Goal: Task Accomplishment & Management: Complete application form

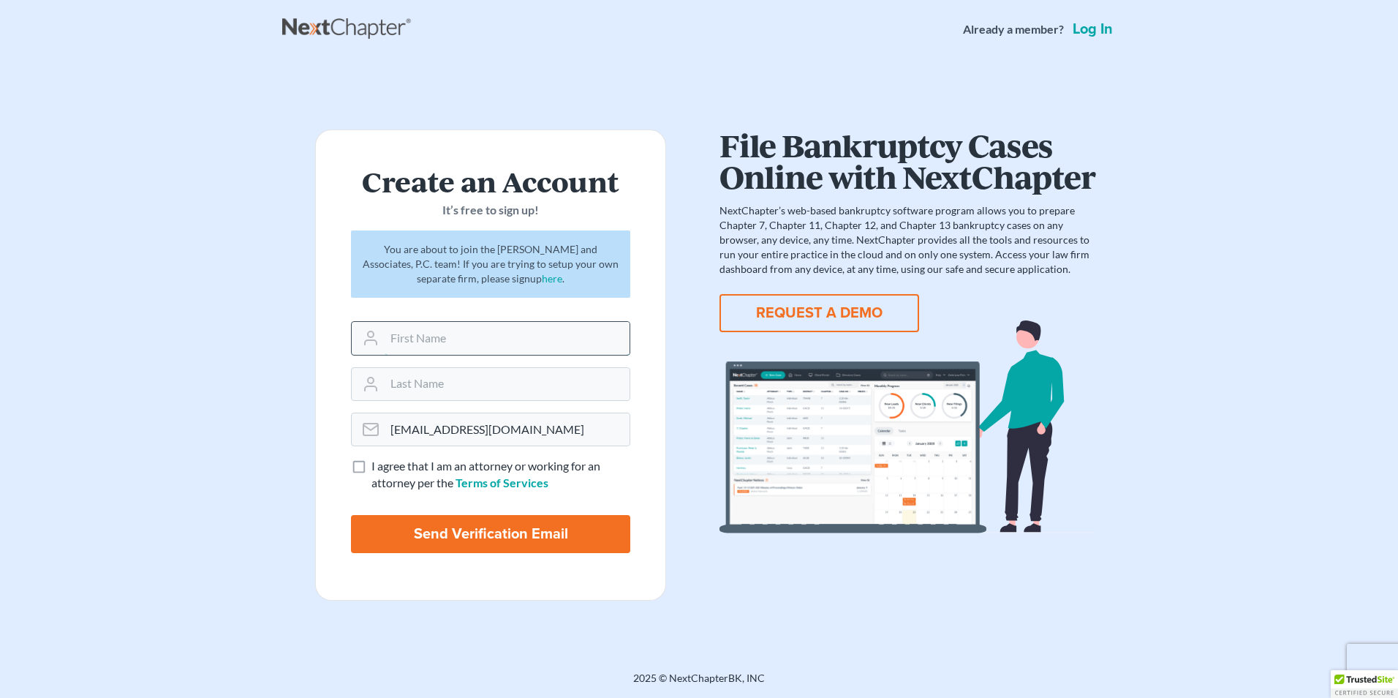
click at [402, 333] on input "text" at bounding box center [507, 338] width 245 height 32
type input "Hayley"
type input "Thornton"
click at [371, 470] on label "I agree that I am an attorney or working for an attorney per the Terms of Servi…" at bounding box center [500, 475] width 259 height 34
click at [377, 467] on input "I agree that I am an attorney or working for an attorney per the Terms of Servi…" at bounding box center [382, 463] width 10 height 10
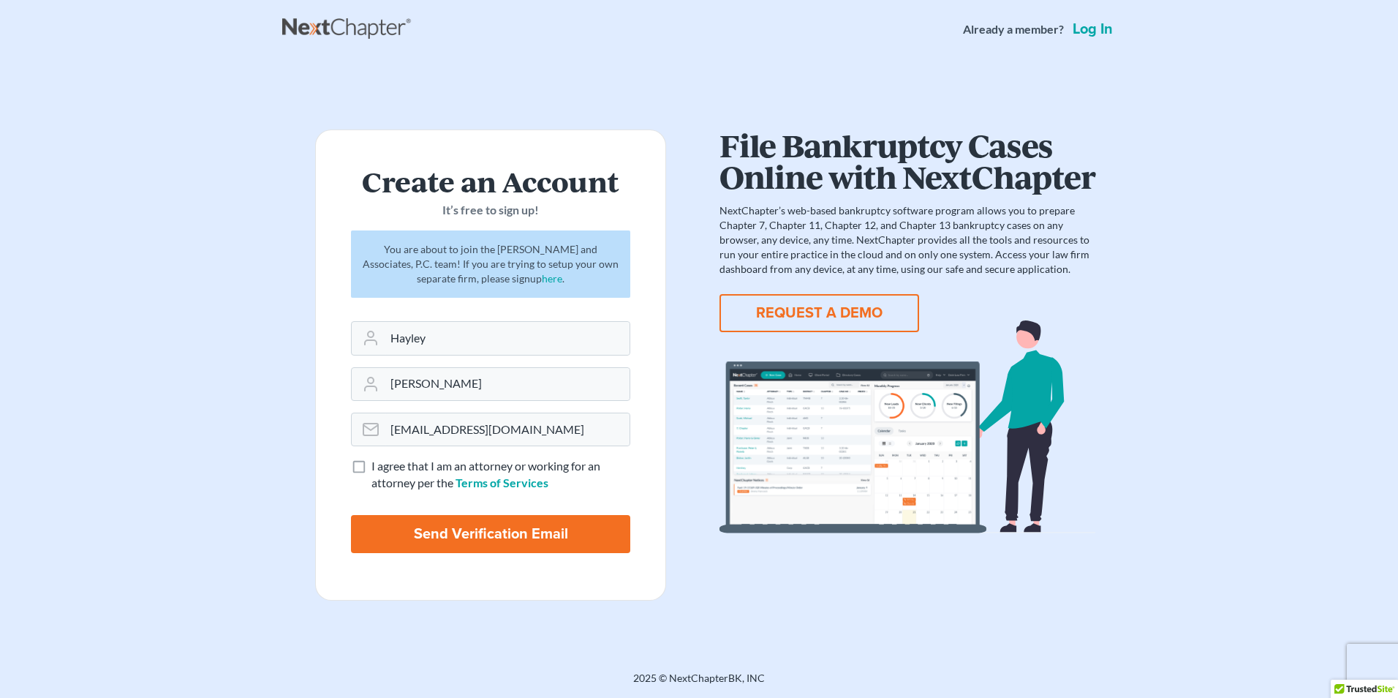
checkbox input "true"
click at [397, 516] on input "Send Verification Email" at bounding box center [490, 534] width 279 height 38
type input "Thinking..."
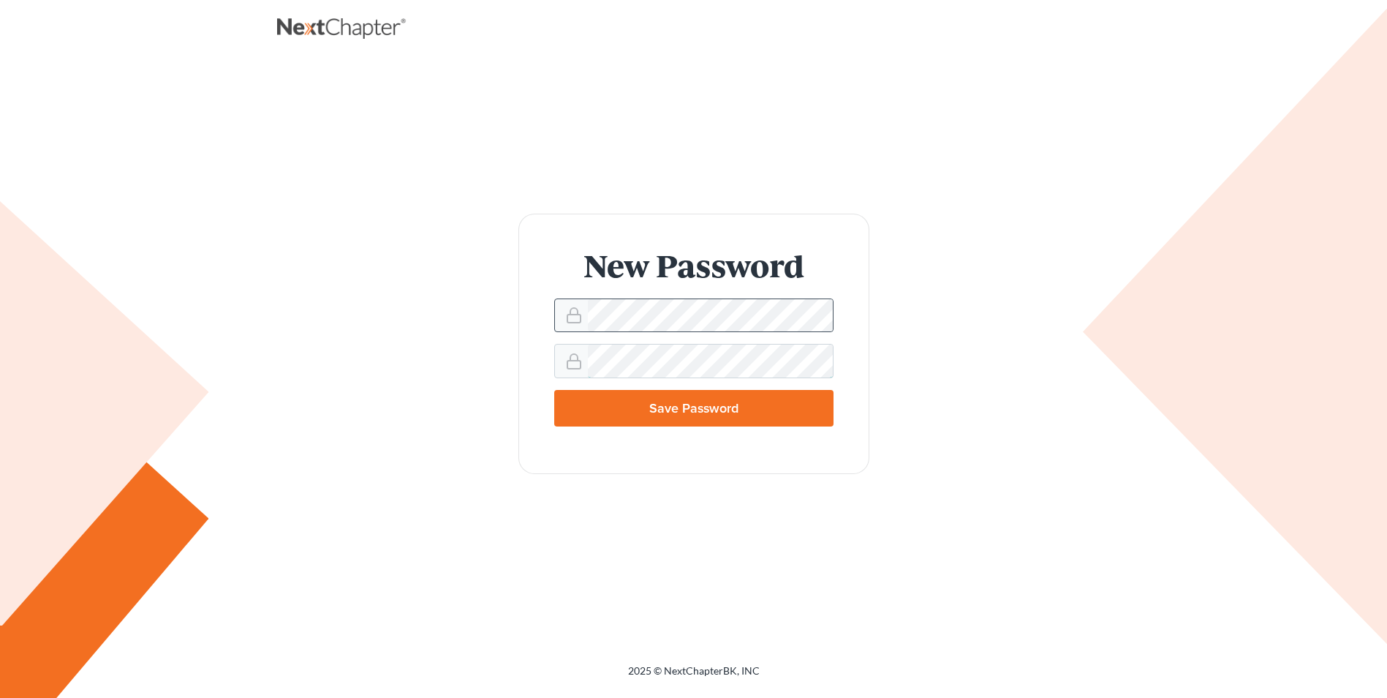
click at [554, 390] on input "Save Password" at bounding box center [693, 408] width 279 height 37
type input "Thinking..."
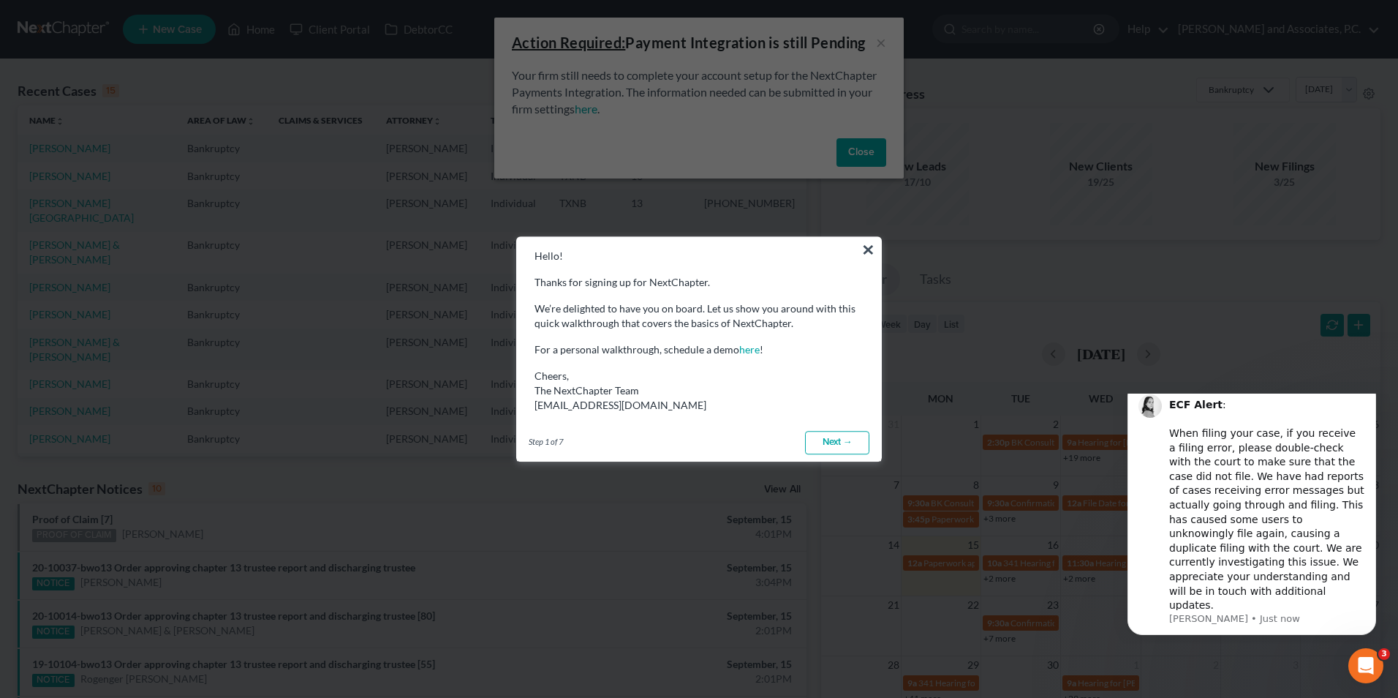
click at [812, 439] on link "Next →" at bounding box center [837, 442] width 64 height 23
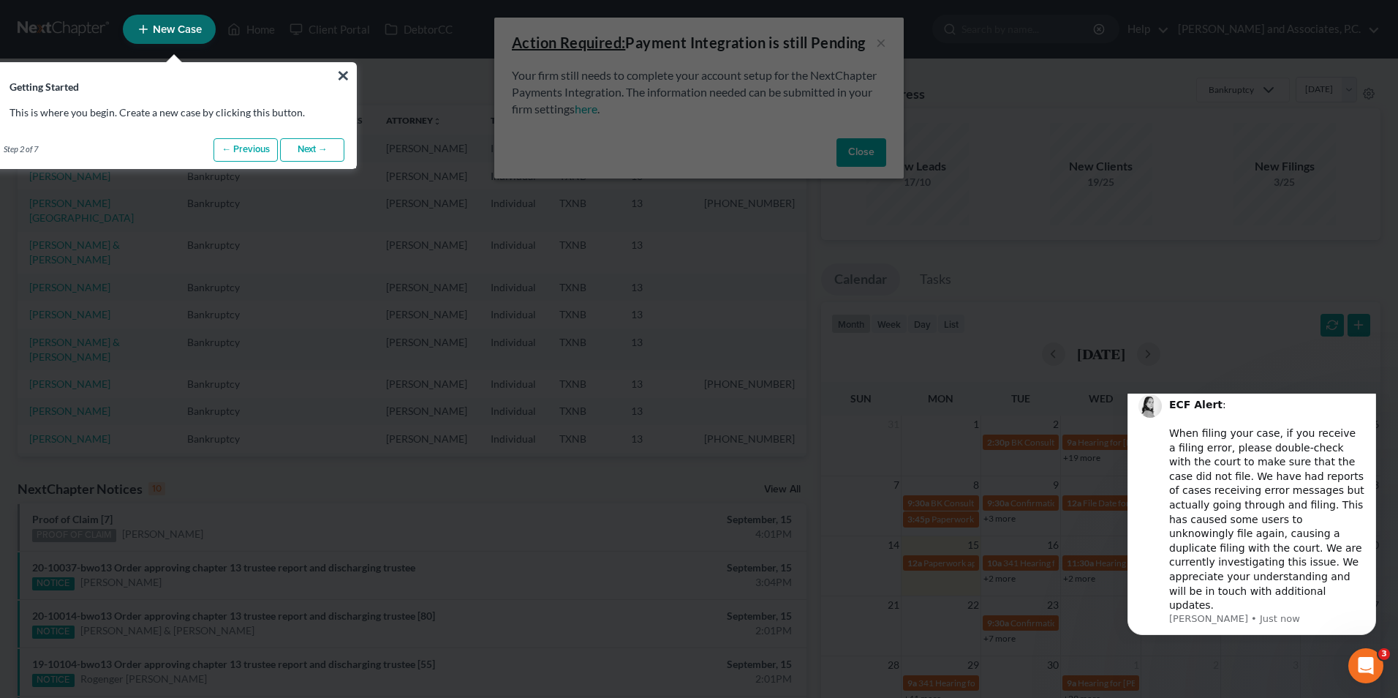
click at [288, 153] on link "Next →" at bounding box center [312, 149] width 64 height 23
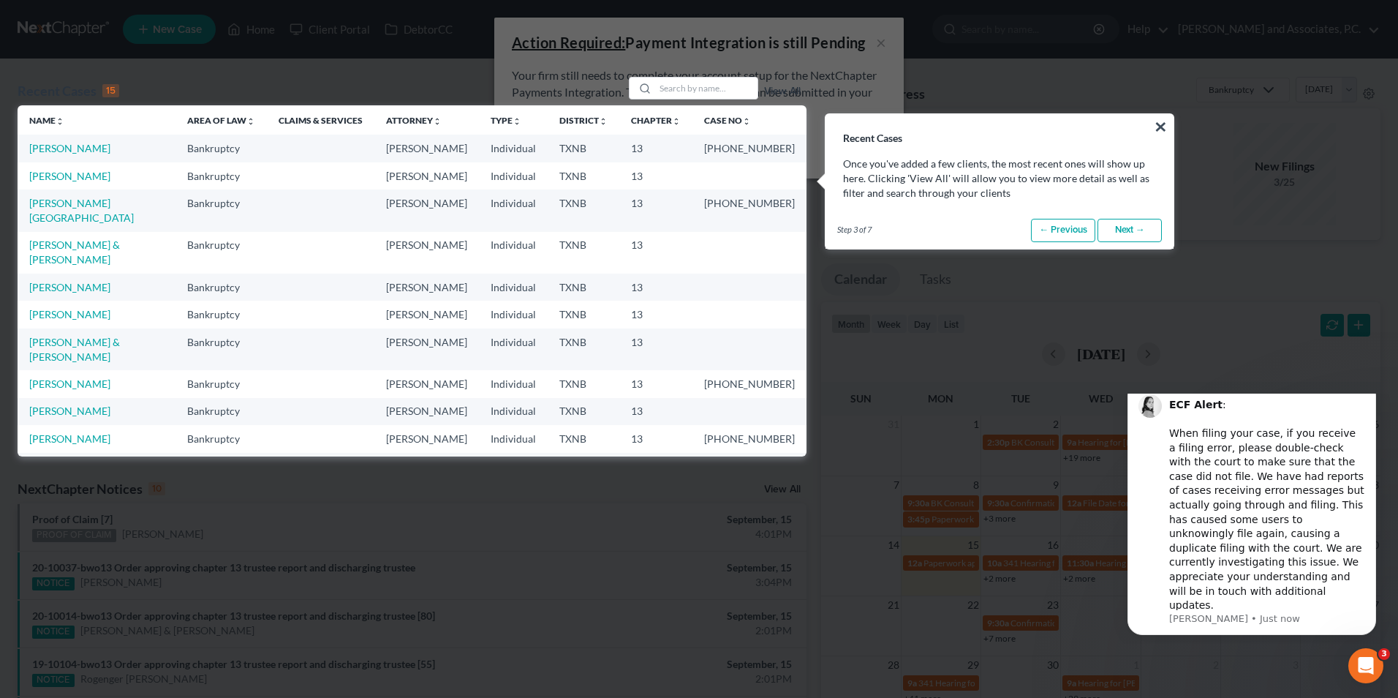
click at [1133, 228] on link "Next →" at bounding box center [1129, 230] width 64 height 23
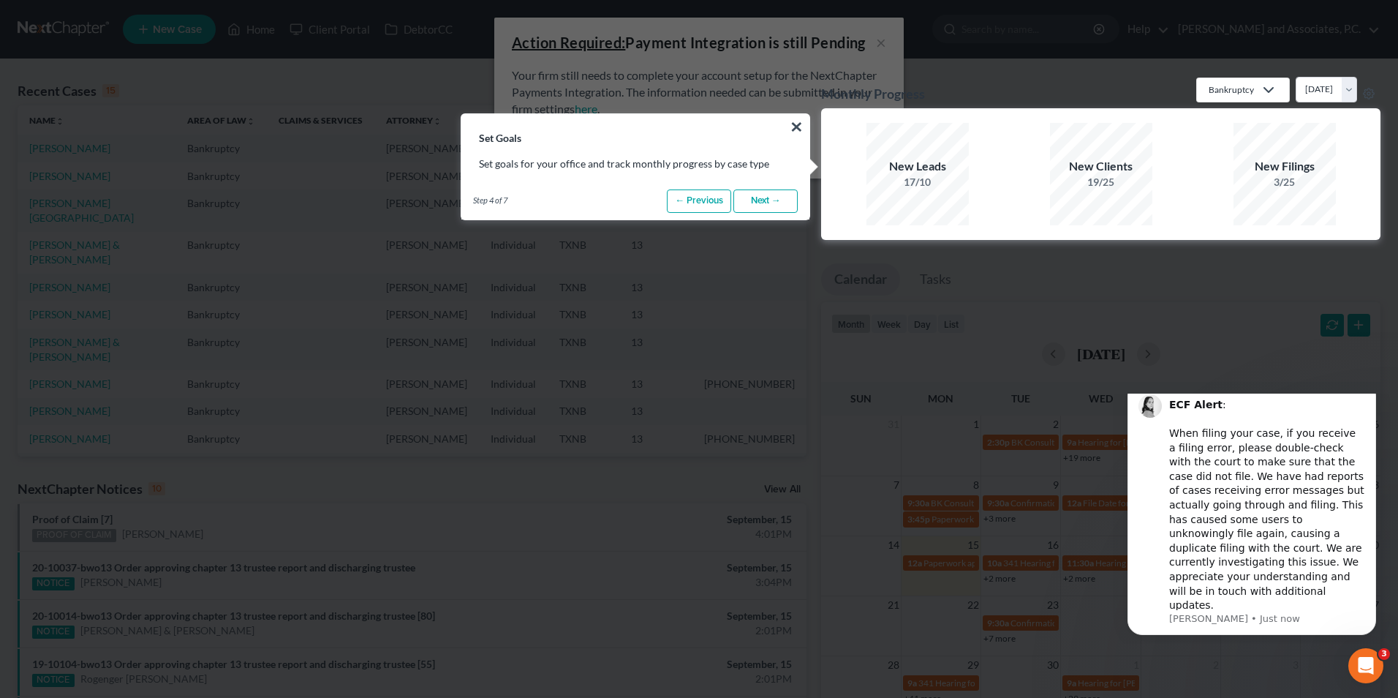
click at [759, 195] on link "Next →" at bounding box center [765, 200] width 64 height 23
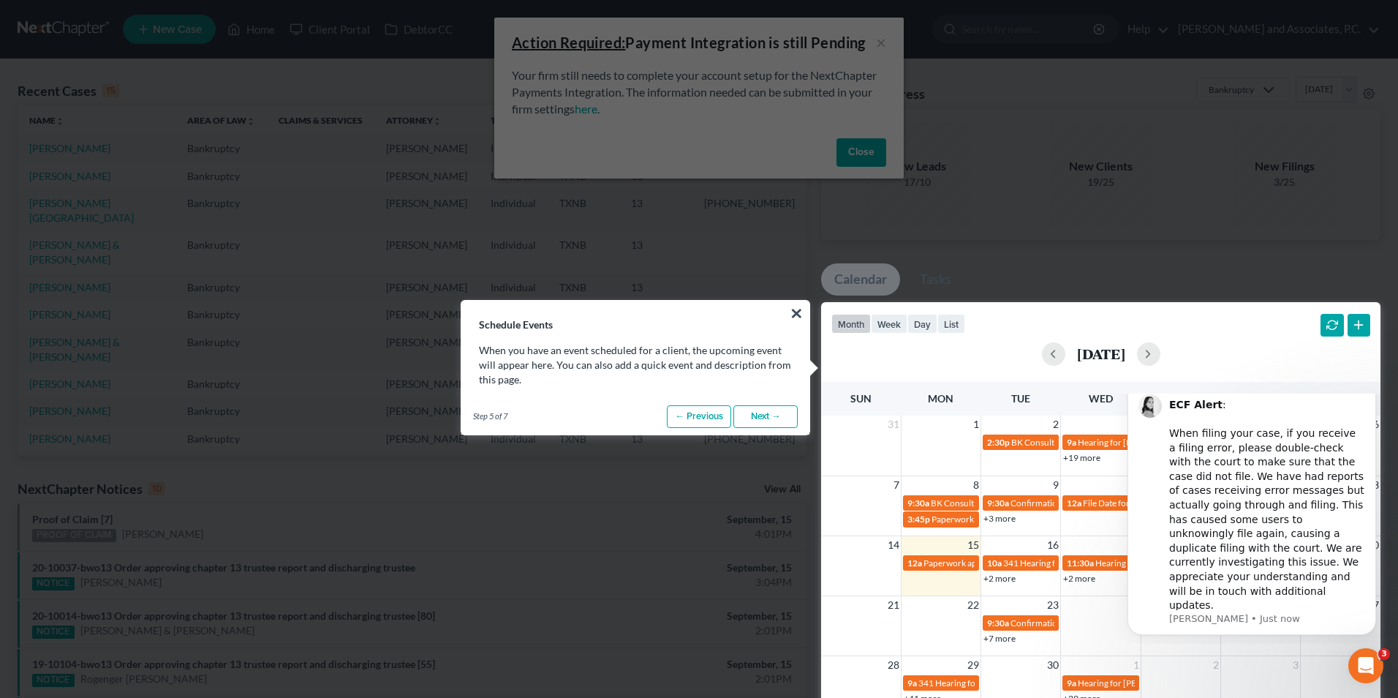
click at [755, 420] on link "Next →" at bounding box center [765, 416] width 64 height 23
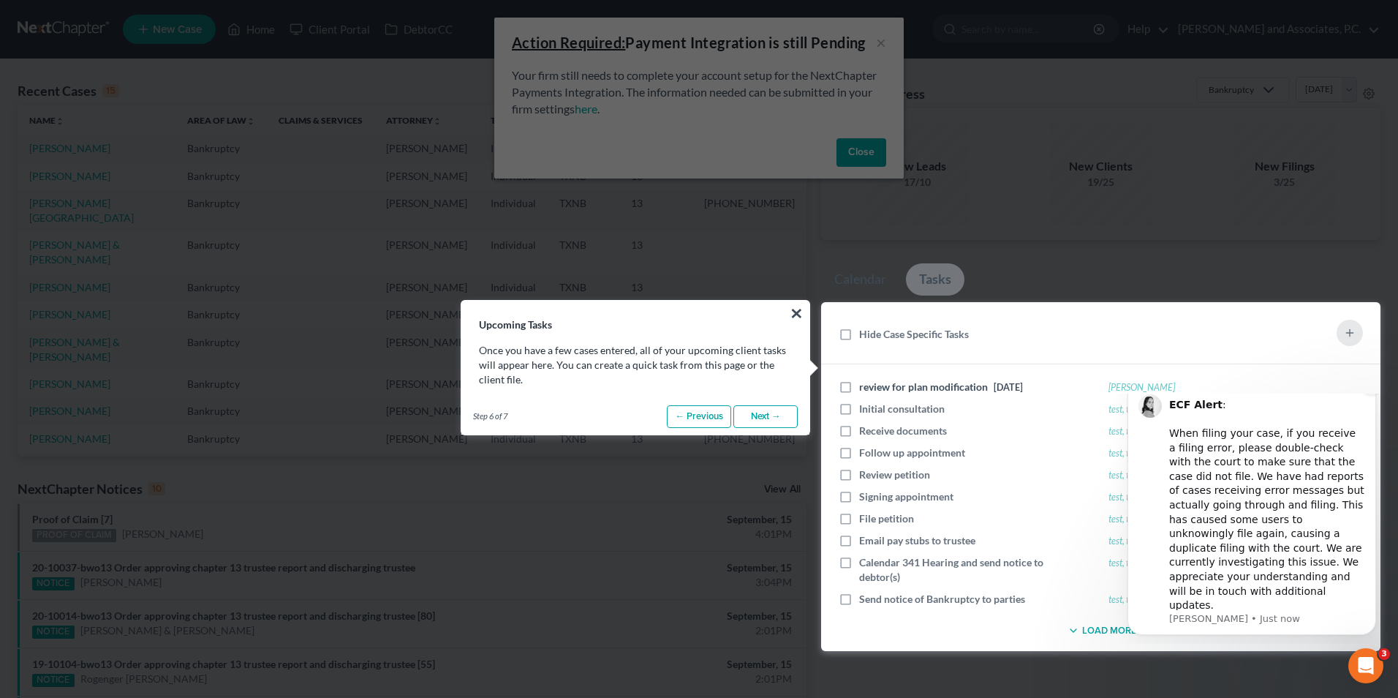
click at [1371, 389] on icon "Dismiss notification" at bounding box center [1372, 385] width 8 height 8
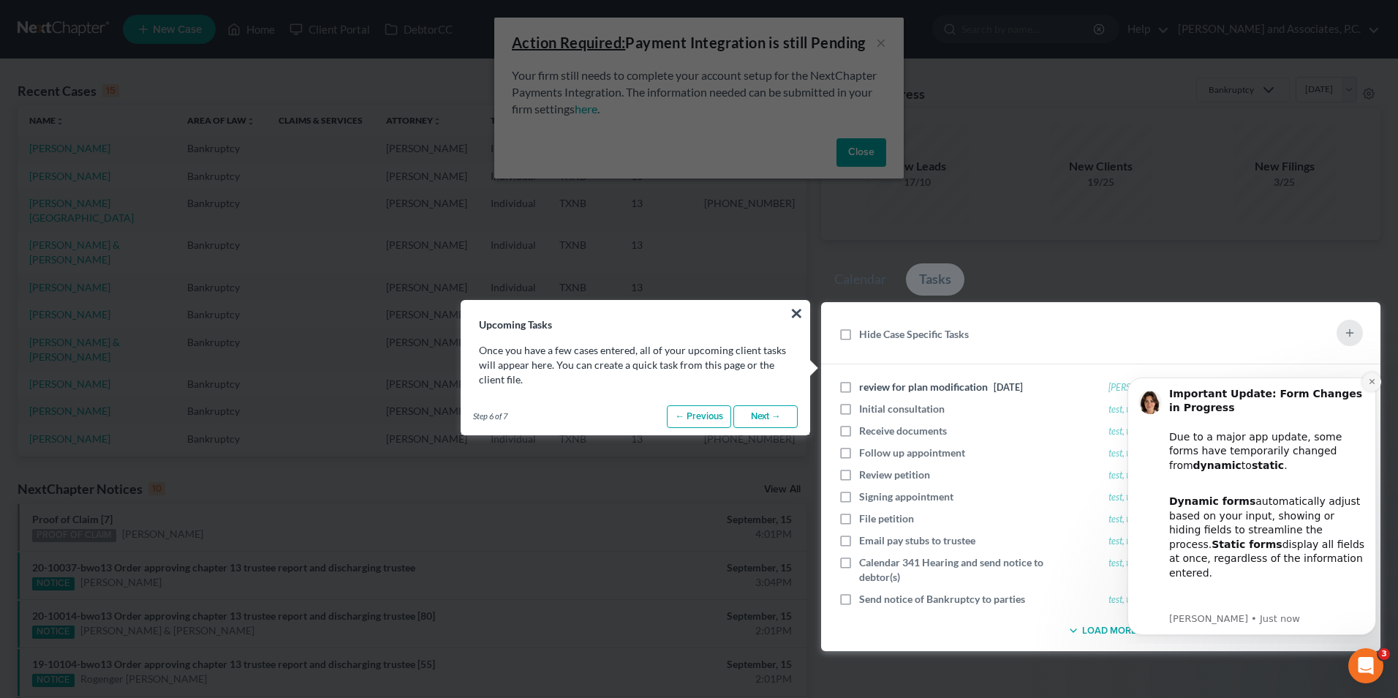
click at [1372, 382] on icon "Dismiss notification" at bounding box center [1372, 381] width 8 height 8
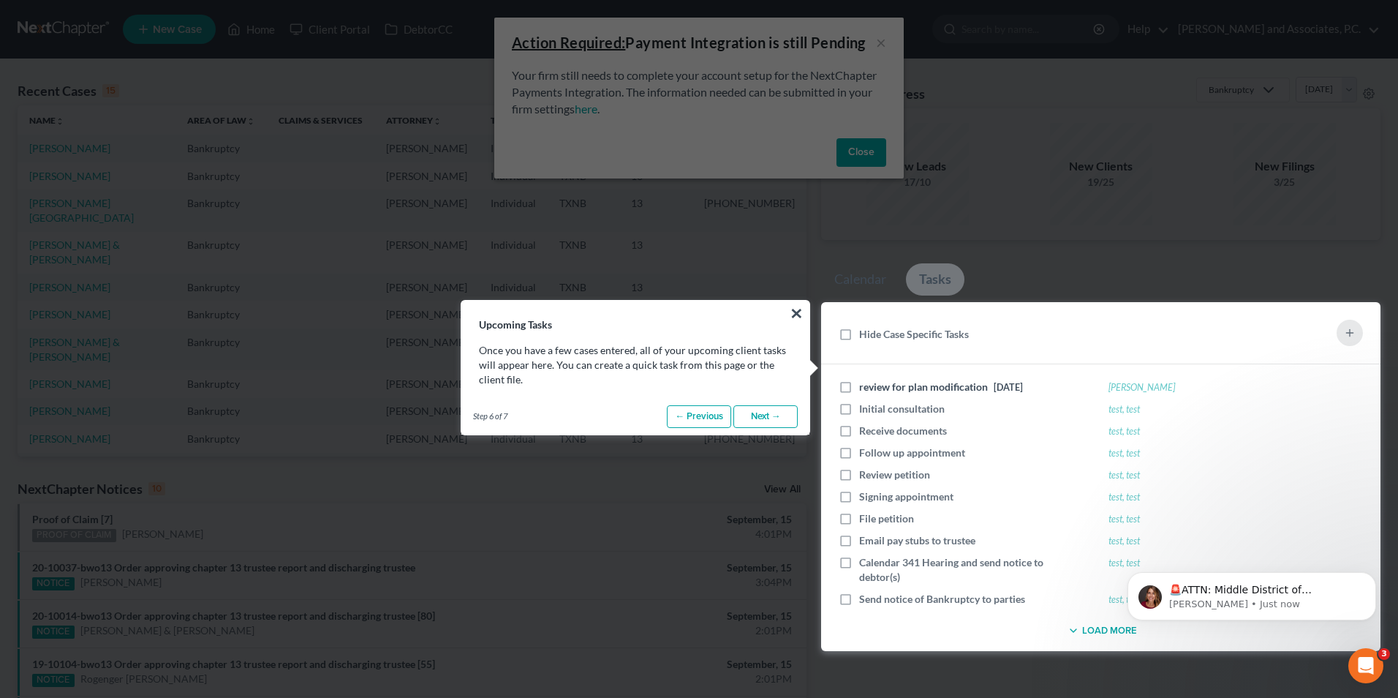
click at [778, 420] on link "Next →" at bounding box center [765, 416] width 64 height 23
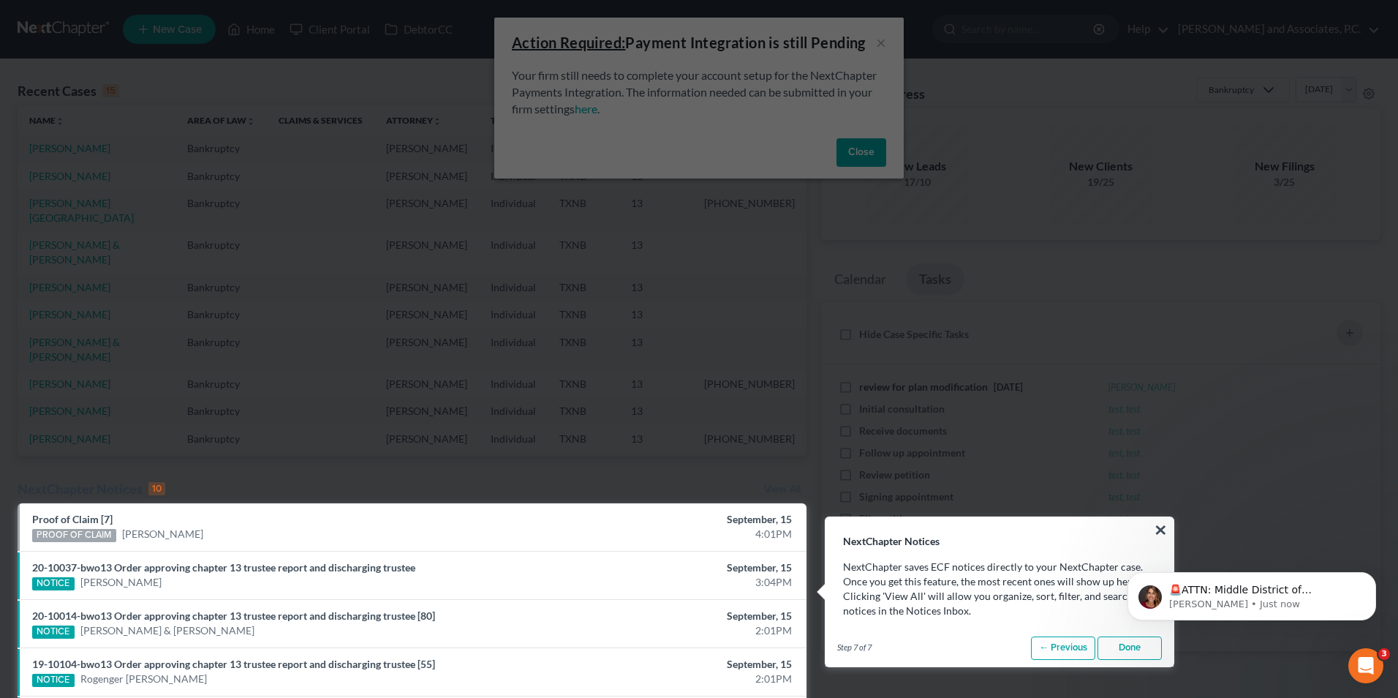
click at [1140, 648] on link "Done" at bounding box center [1129, 647] width 64 height 23
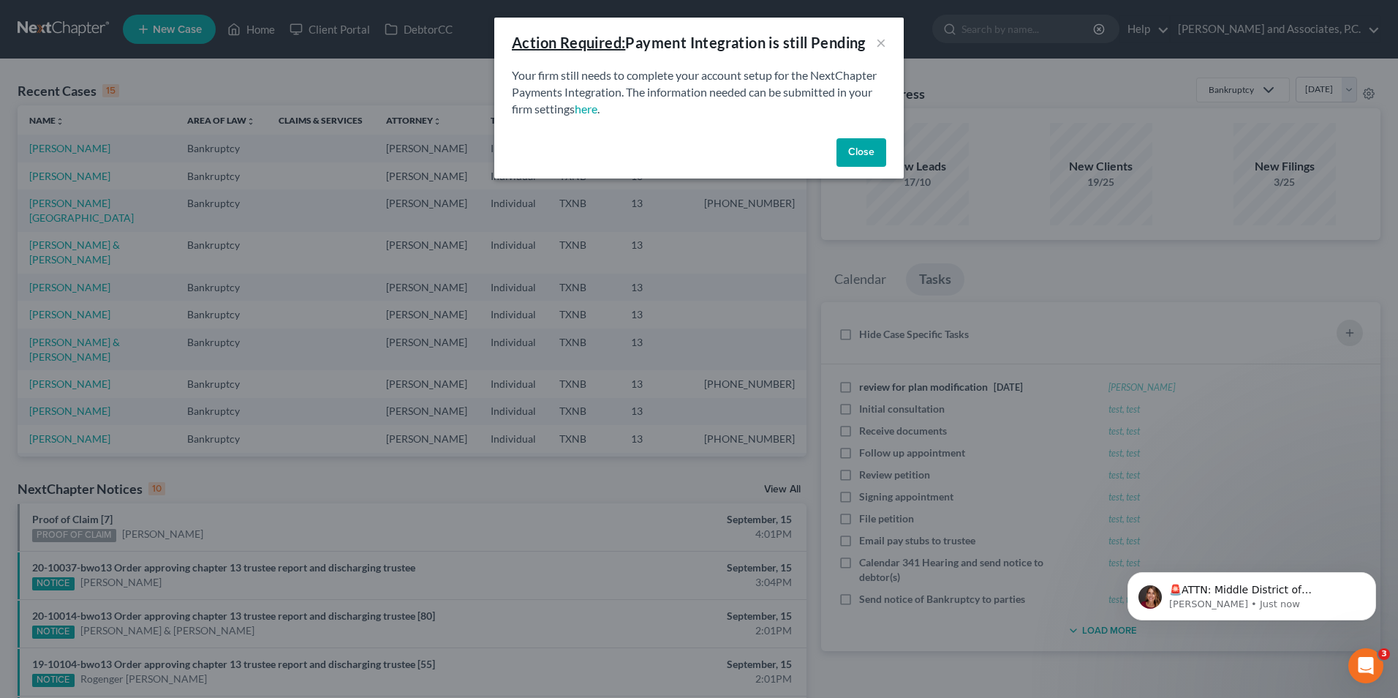
click at [869, 150] on button "Close" at bounding box center [861, 152] width 50 height 29
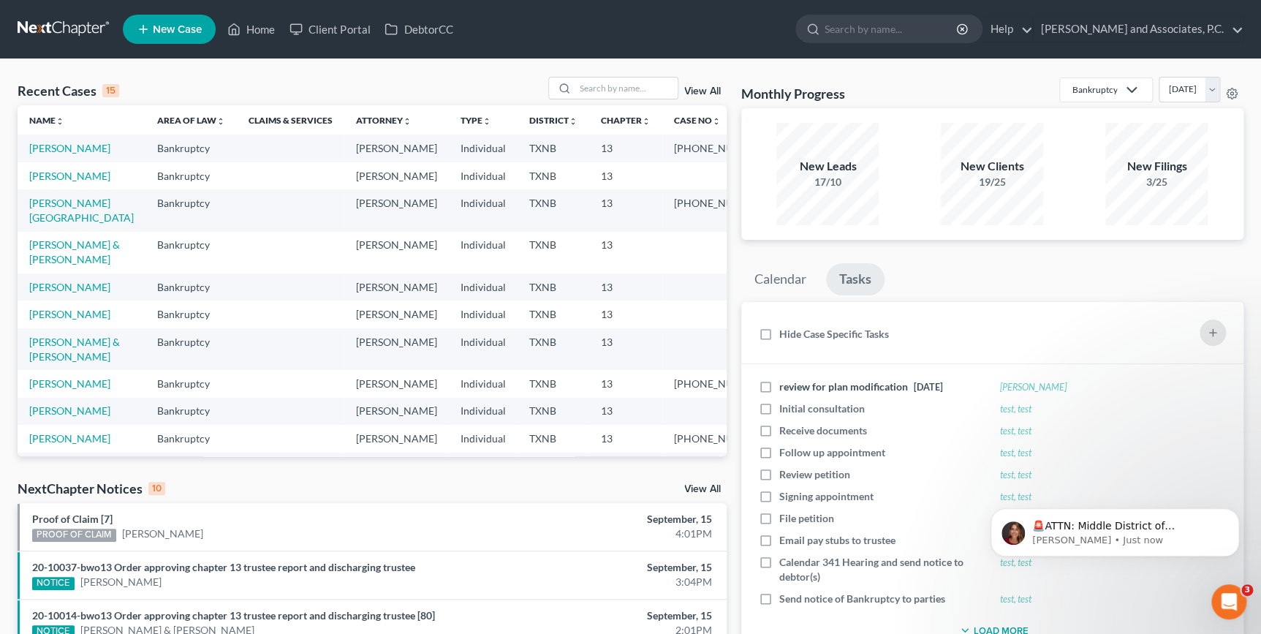
click at [747, 73] on div "Recent Cases 15 View All Name unfold_more expand_more expand_less Area of Law u…" at bounding box center [630, 542] width 1261 height 967
click at [250, 36] on link "Home" at bounding box center [251, 29] width 62 height 26
click at [55, 182] on link "[PERSON_NAME]" at bounding box center [69, 176] width 81 height 12
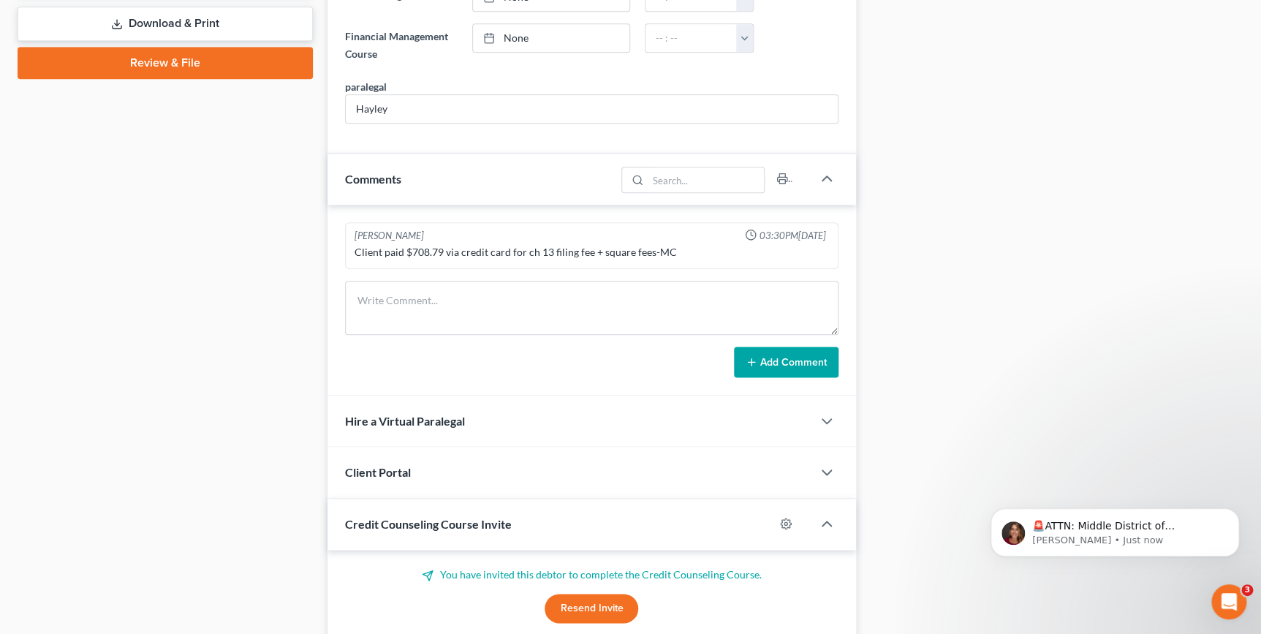
scroll to position [731, 0]
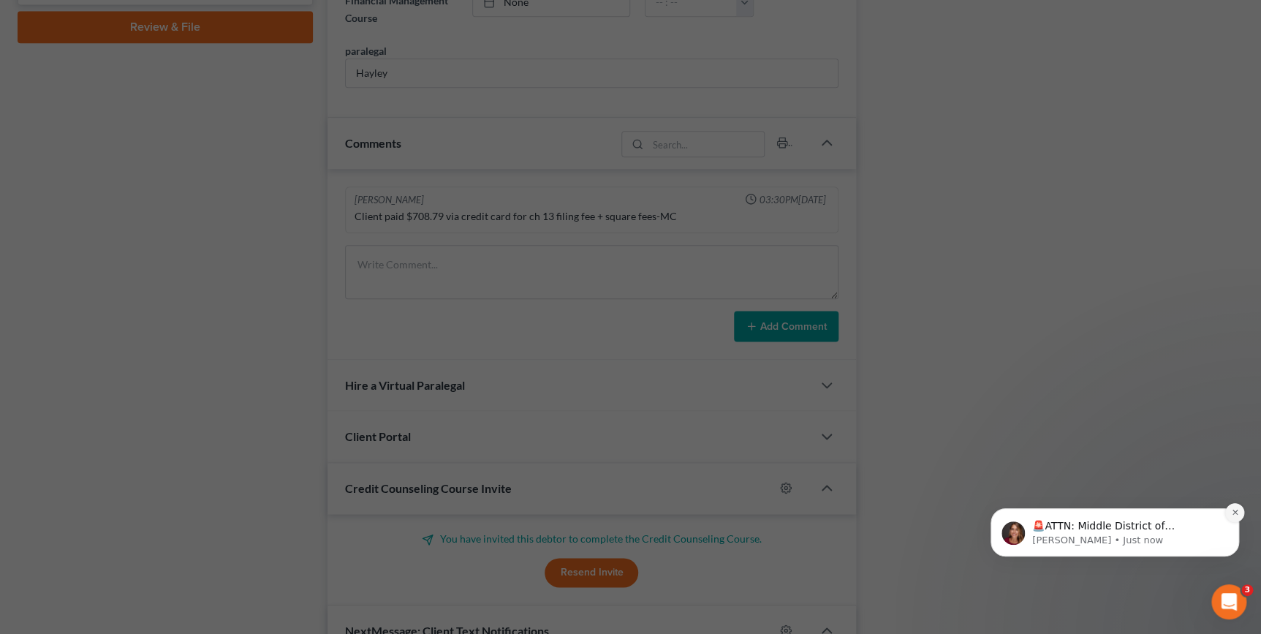
click at [1233, 510] on icon "Dismiss notification" at bounding box center [1234, 512] width 5 height 5
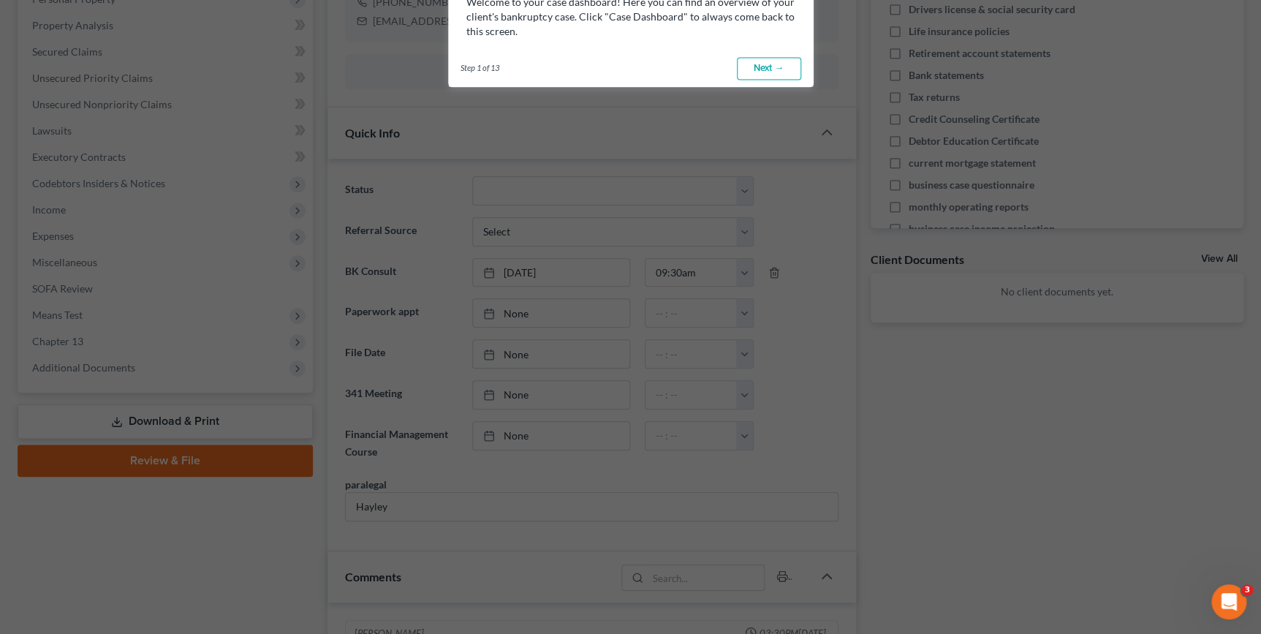
scroll to position [175, 0]
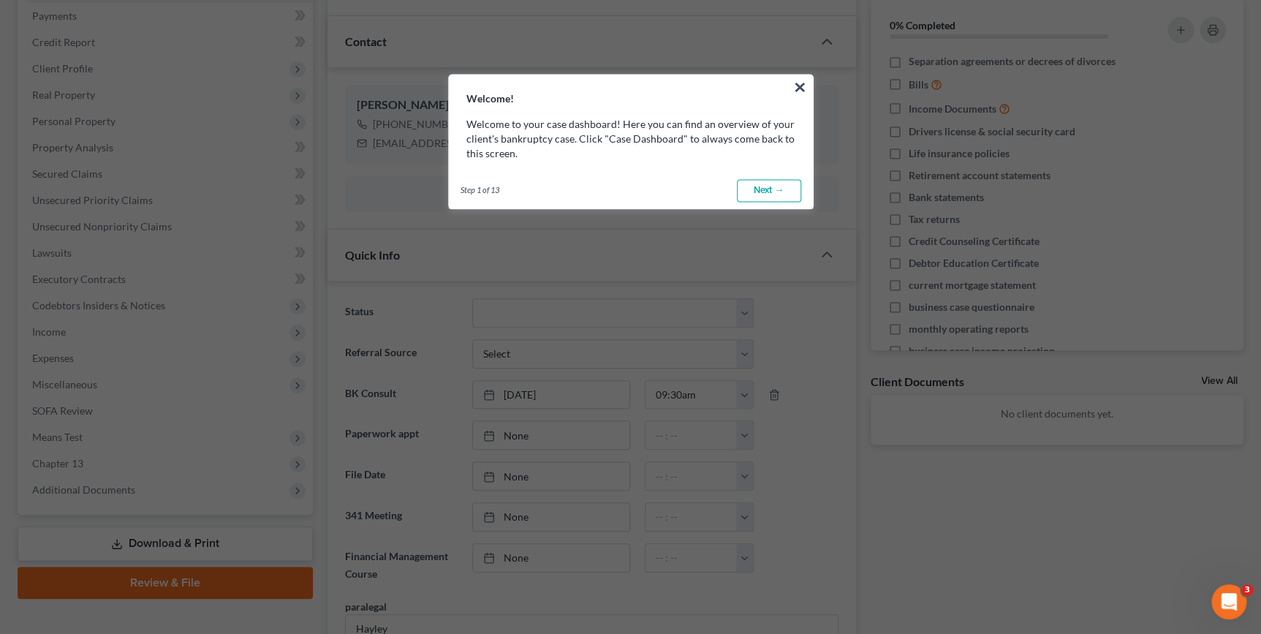
click at [782, 194] on link "Next →" at bounding box center [769, 190] width 64 height 23
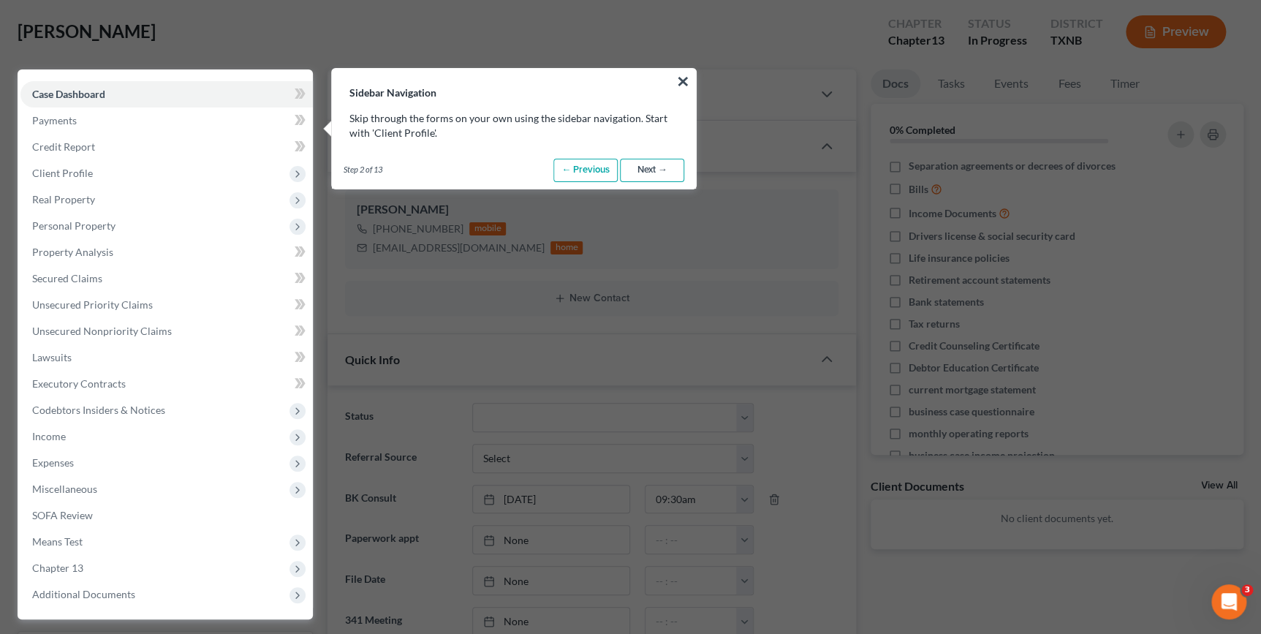
scroll to position [66, 0]
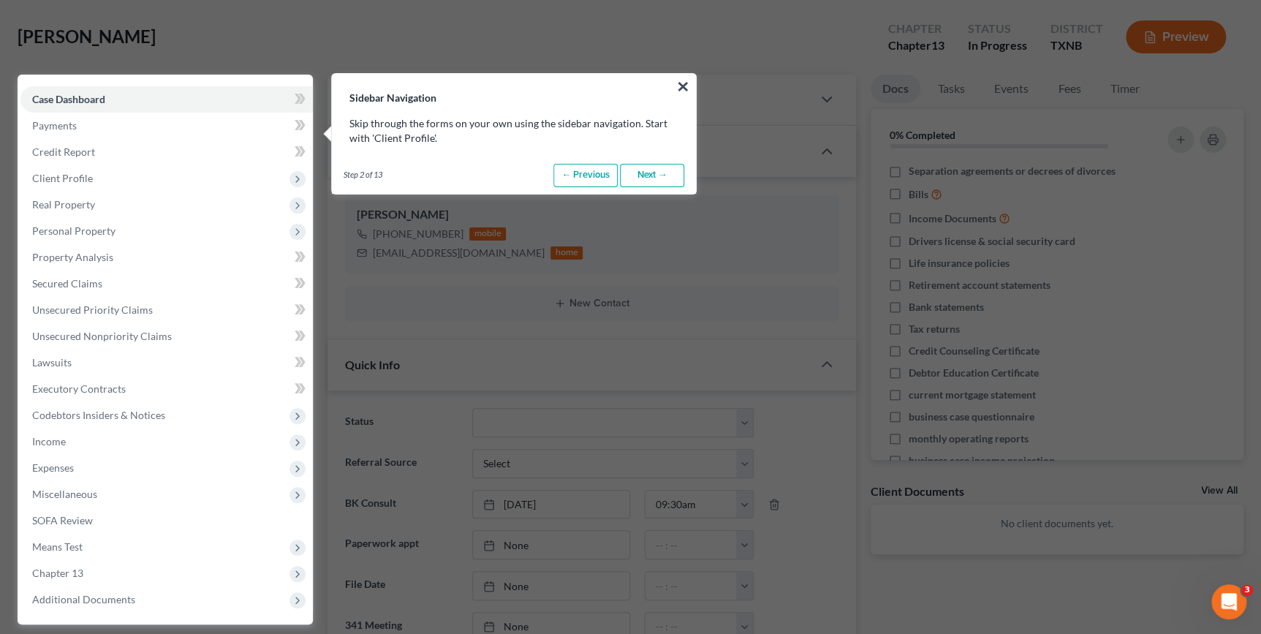
click at [638, 171] on link "Next →" at bounding box center [652, 175] width 64 height 23
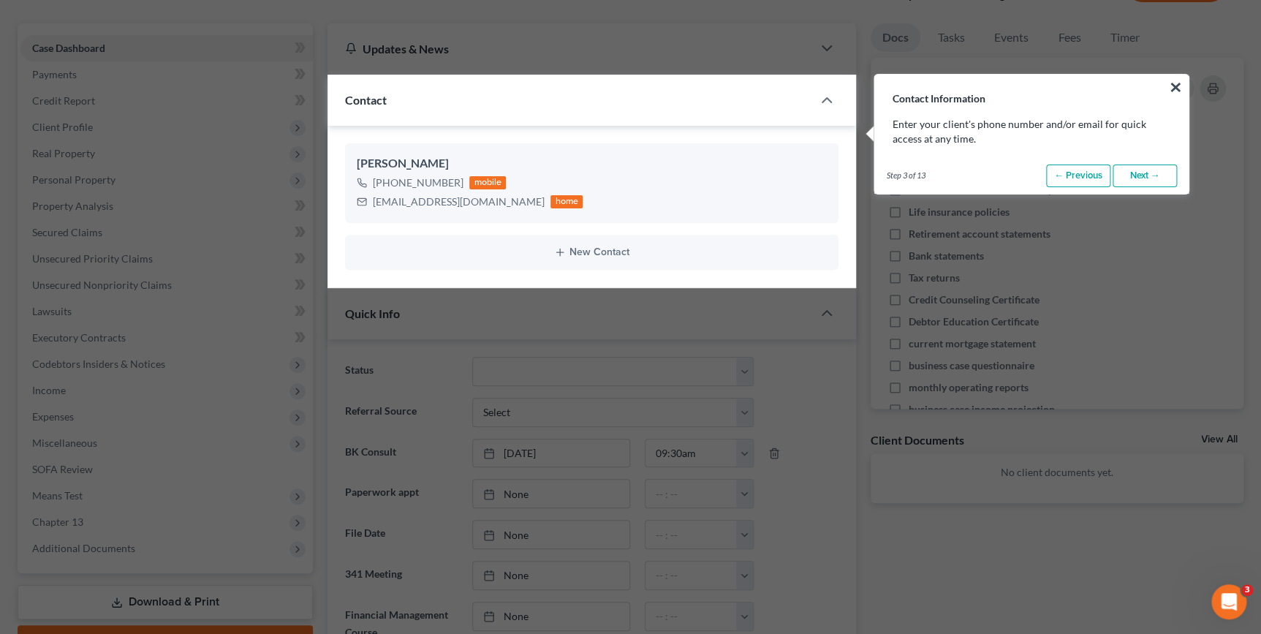
click at [1133, 171] on link "Next →" at bounding box center [1145, 176] width 64 height 23
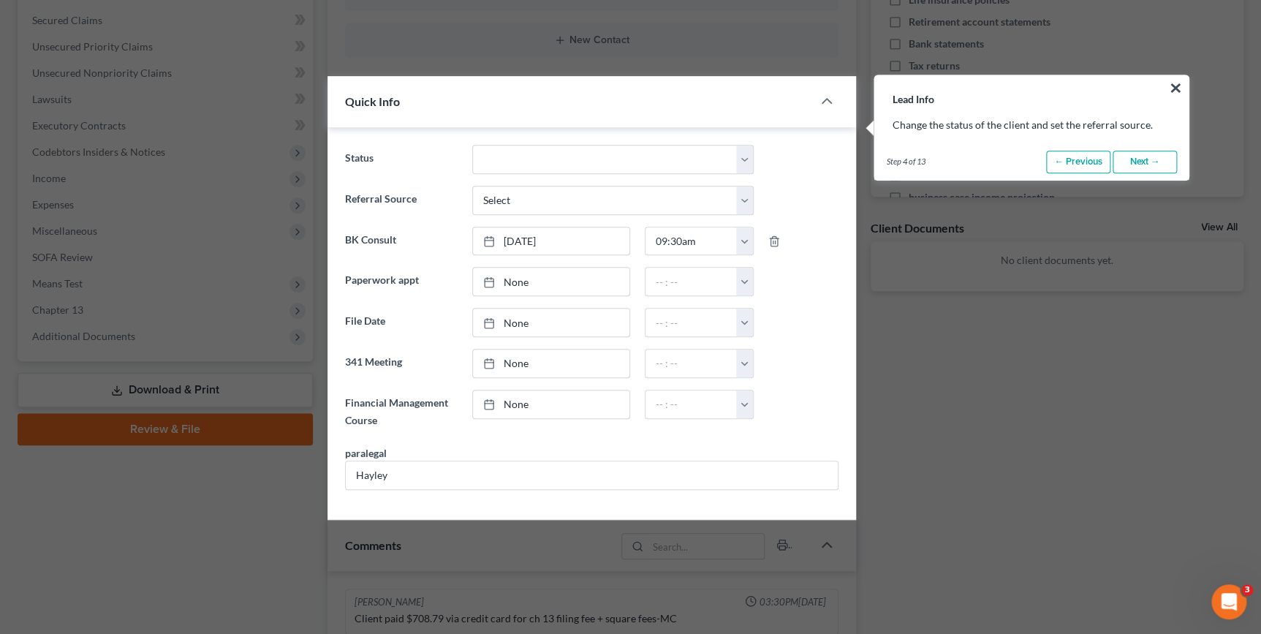
click at [1166, 156] on link "Next →" at bounding box center [1145, 162] width 64 height 23
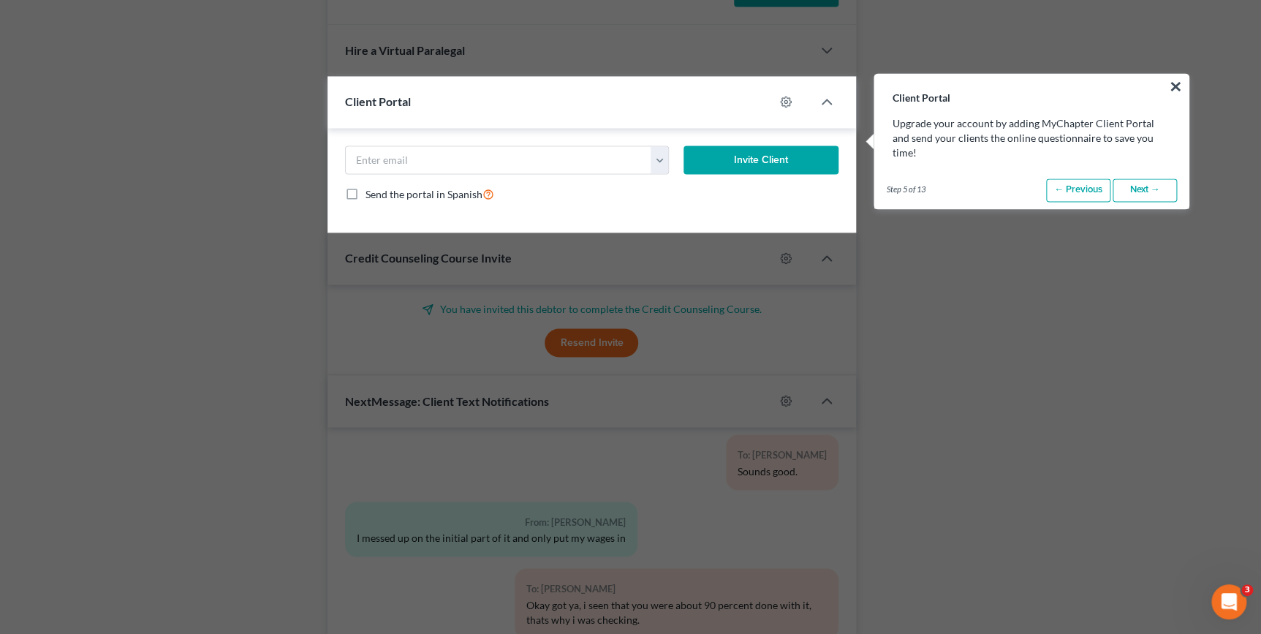
click at [1141, 178] on link "Next →" at bounding box center [1145, 189] width 64 height 23
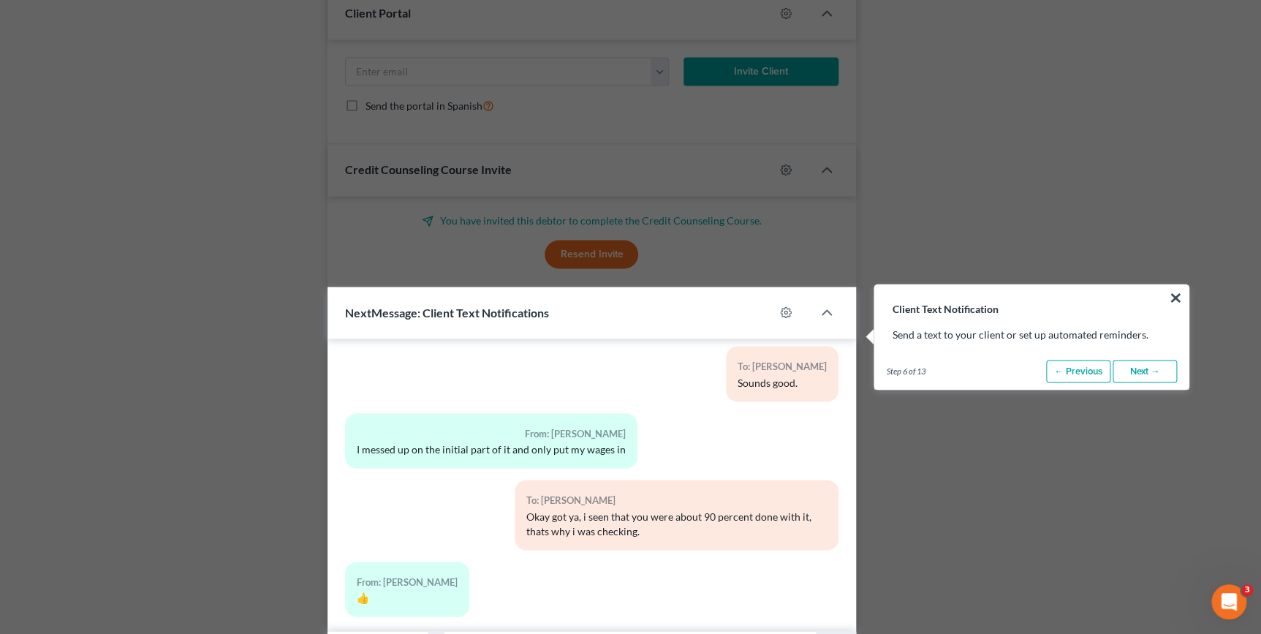
scroll to position [1364, 0]
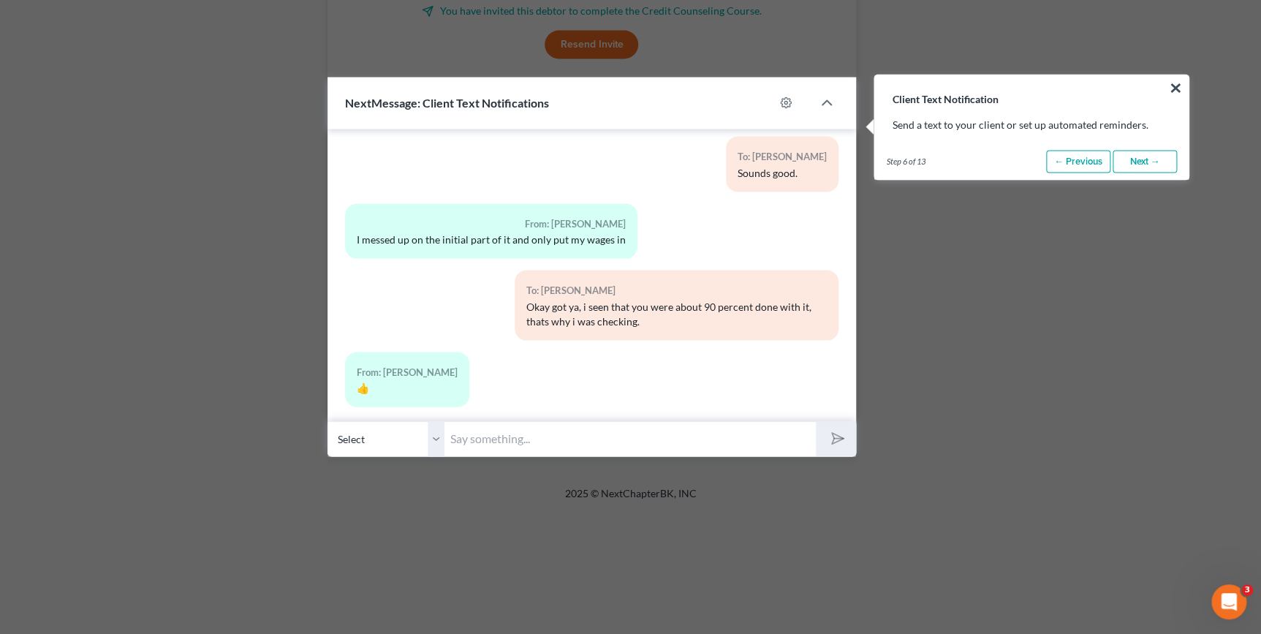
click at [1141, 167] on link "Next →" at bounding box center [1145, 161] width 64 height 23
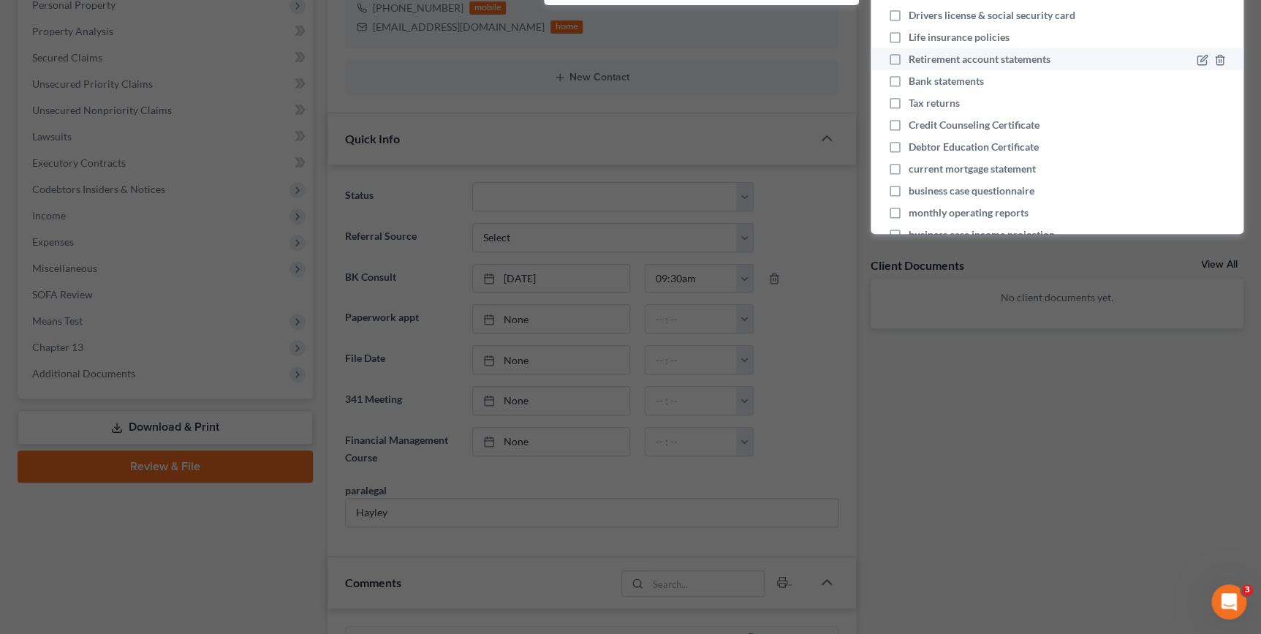
scroll to position [102, 0]
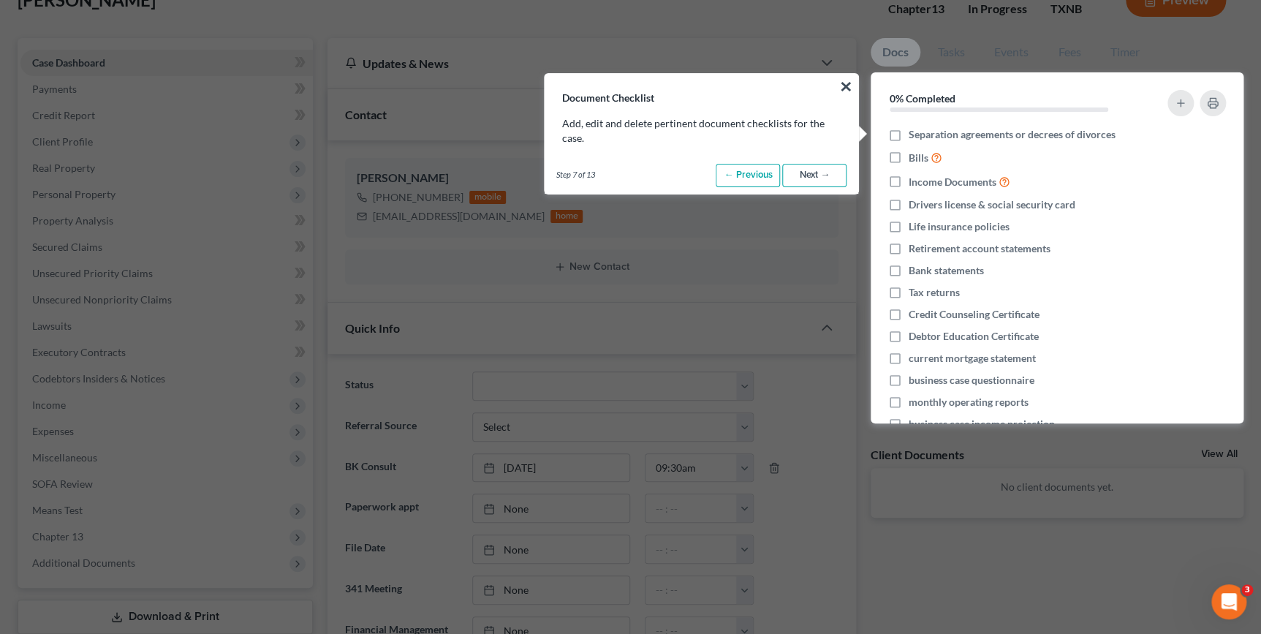
click at [815, 175] on link "Next →" at bounding box center [814, 175] width 64 height 23
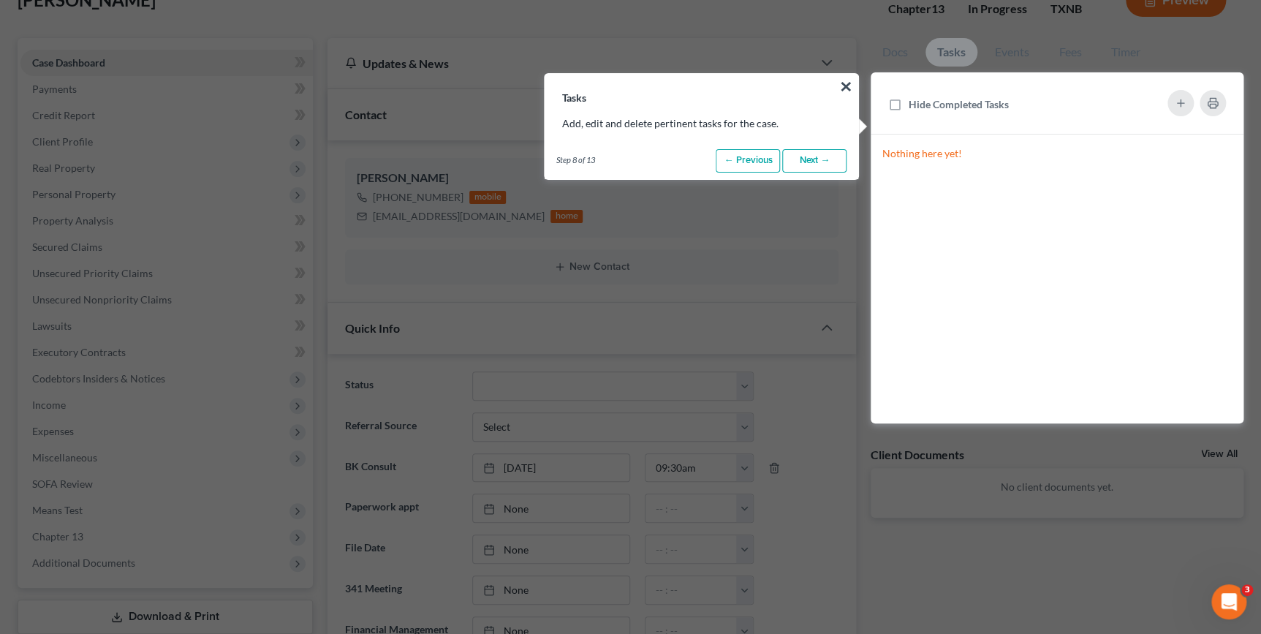
click at [823, 165] on link "Next →" at bounding box center [814, 160] width 64 height 23
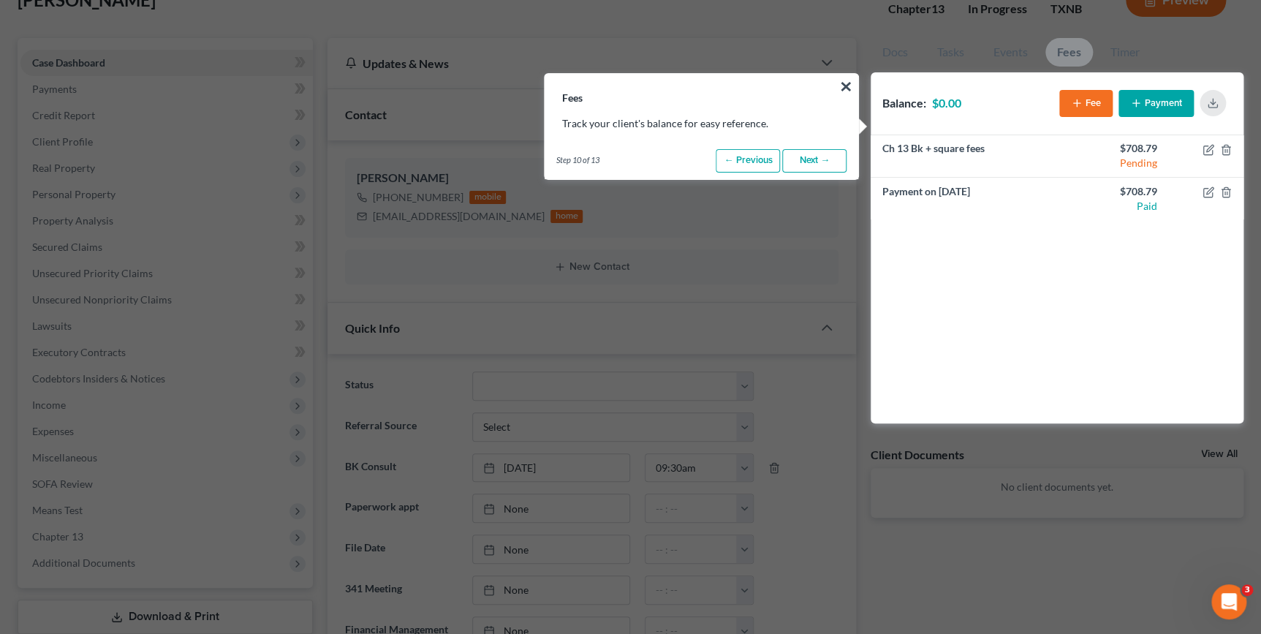
click at [823, 165] on link "Next →" at bounding box center [814, 160] width 64 height 23
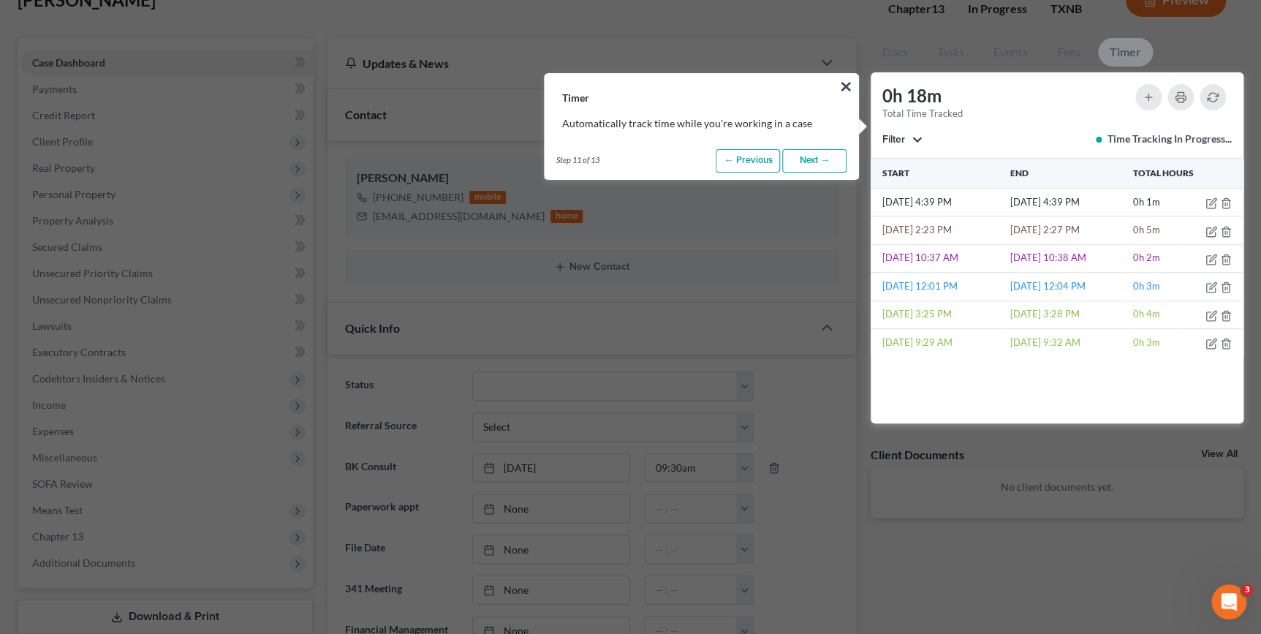
click at [823, 165] on link "Next →" at bounding box center [814, 160] width 64 height 23
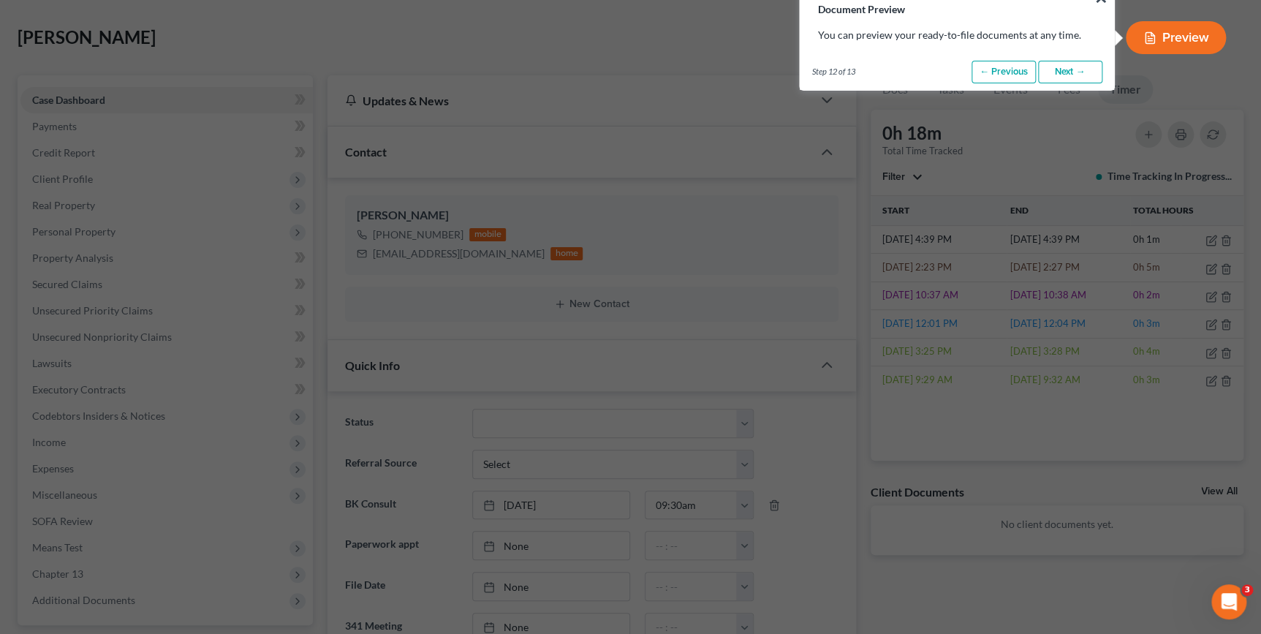
scroll to position [0, 0]
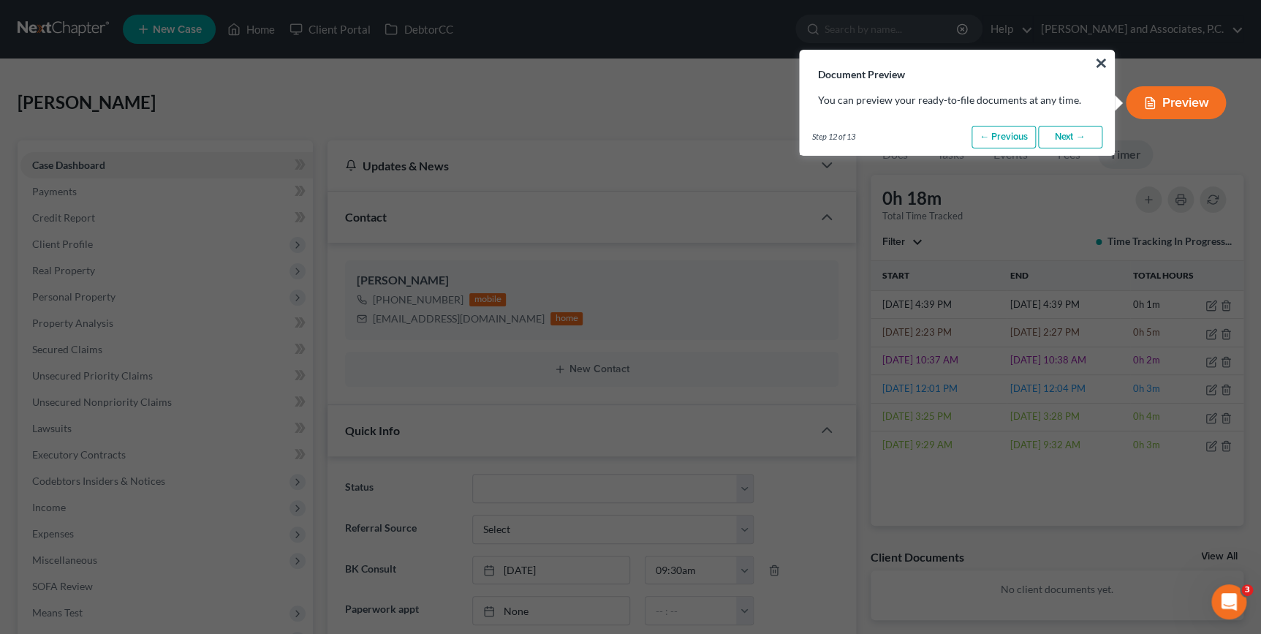
click at [1088, 137] on link "Next →" at bounding box center [1070, 137] width 64 height 23
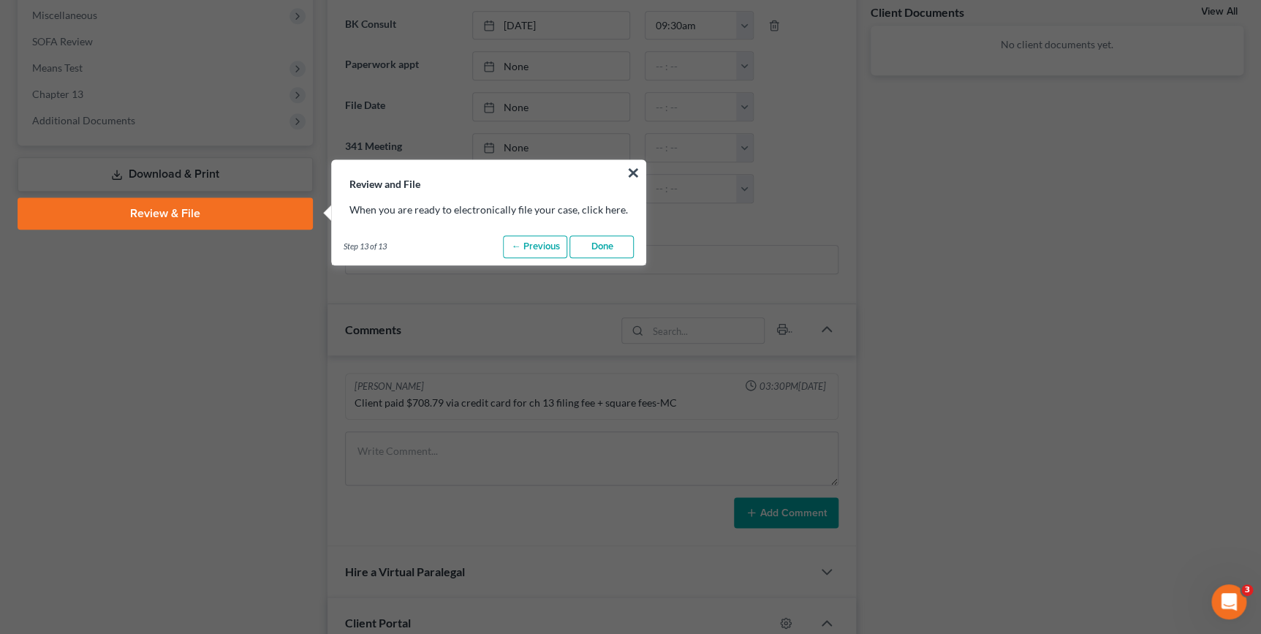
scroll to position [630, 0]
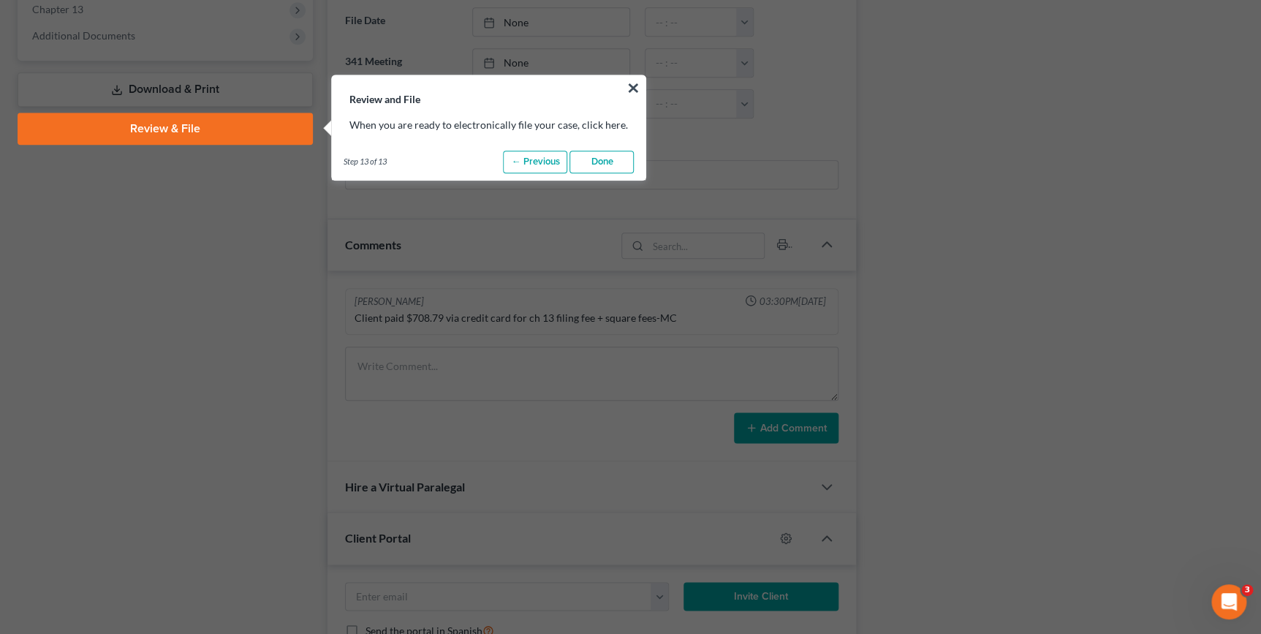
click at [624, 164] on link "Done" at bounding box center [602, 162] width 64 height 23
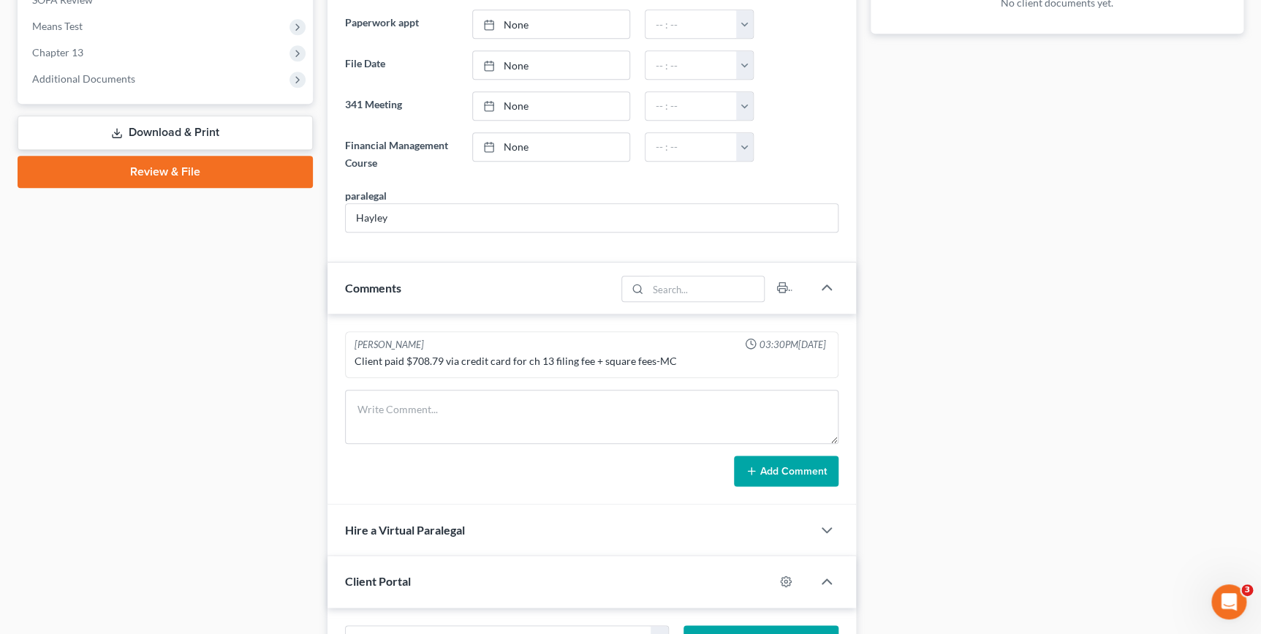
scroll to position [563, 0]
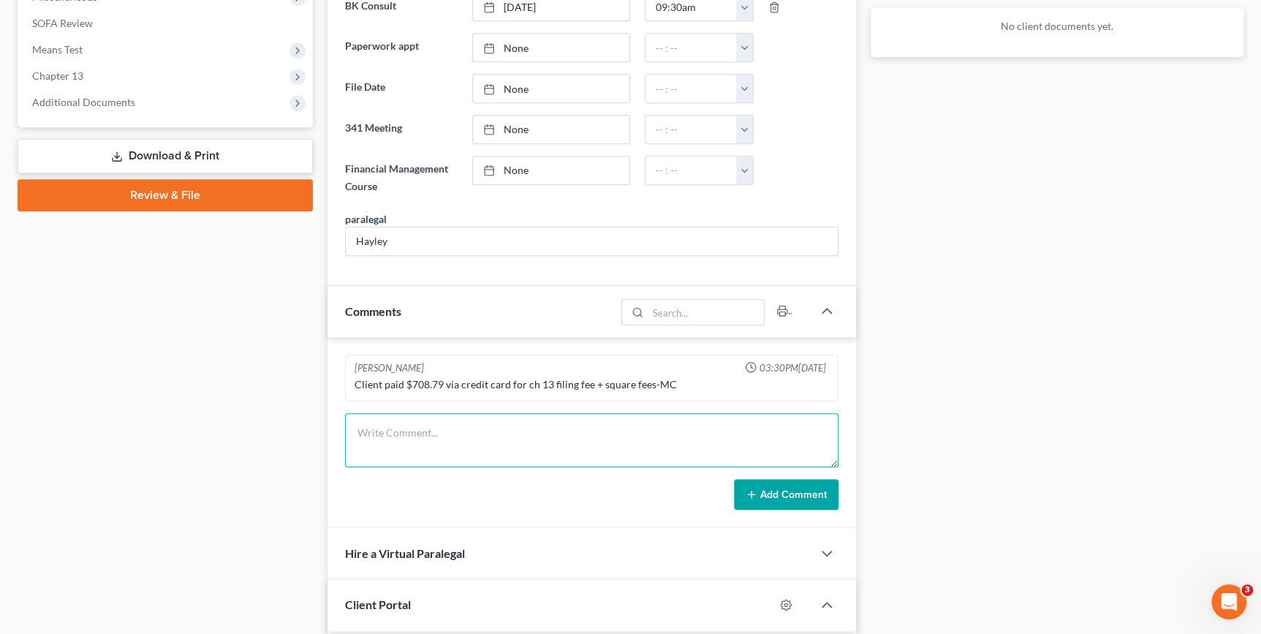
click at [638, 413] on textarea at bounding box center [591, 440] width 493 height 54
type textarea "."
click at [774, 486] on button "Add Comment" at bounding box center [786, 494] width 105 height 31
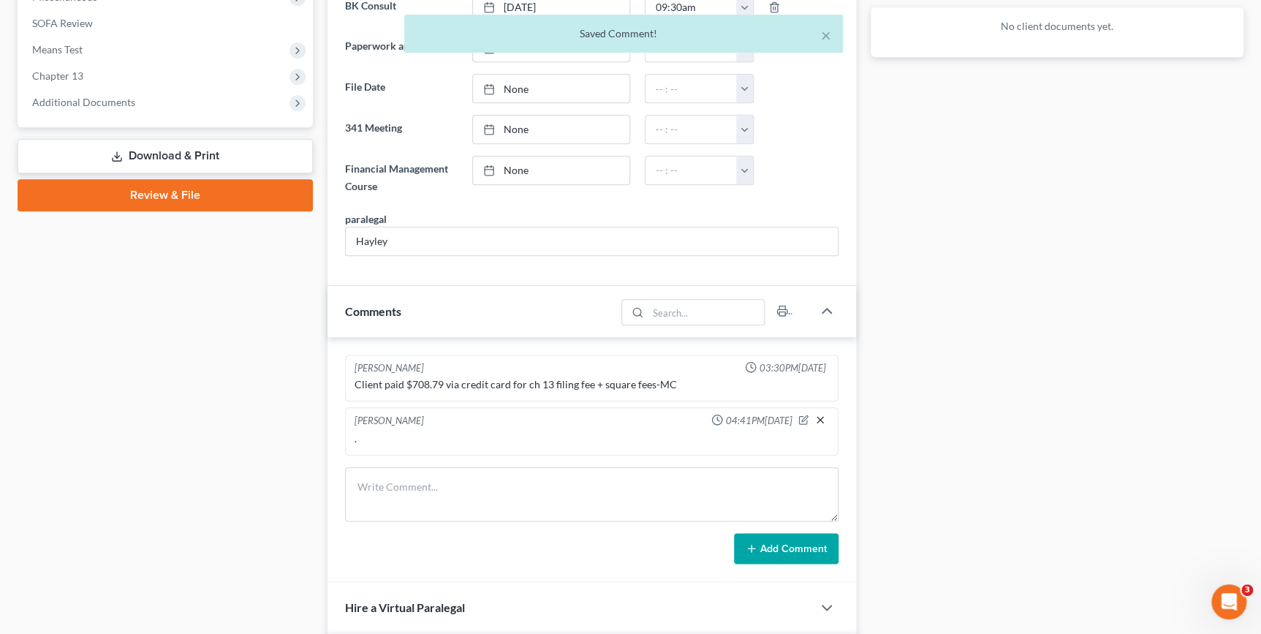
click at [819, 417] on line "button" at bounding box center [820, 420] width 6 height 6
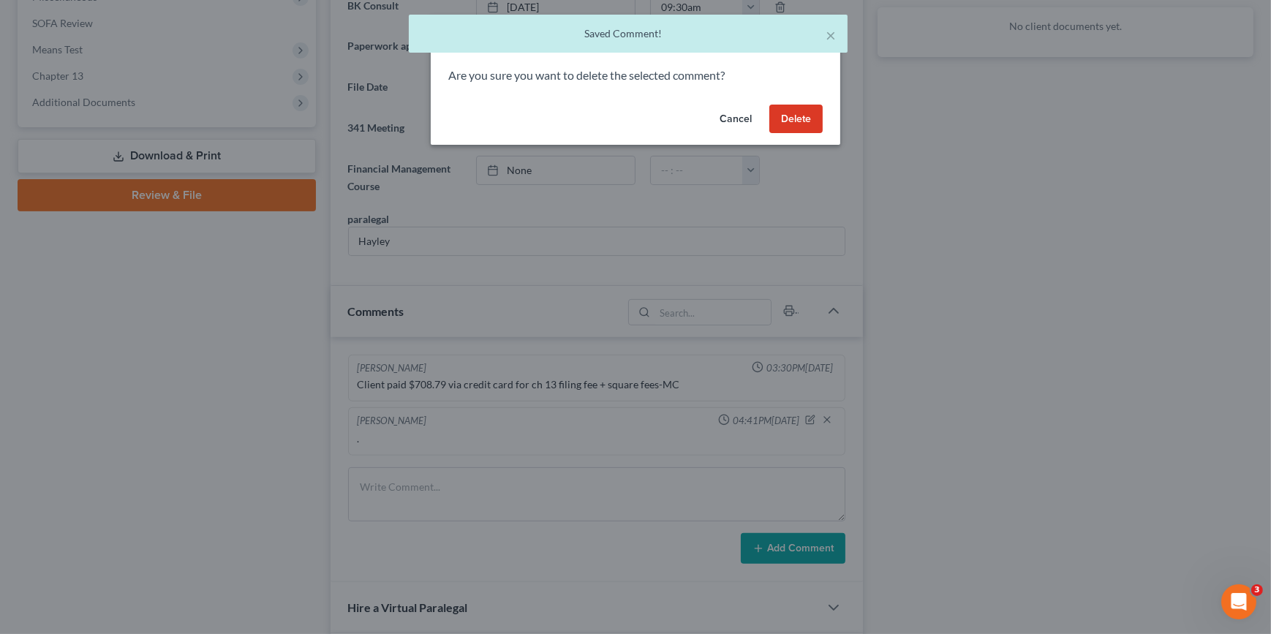
click at [804, 122] on button "Delete" at bounding box center [795, 119] width 53 height 29
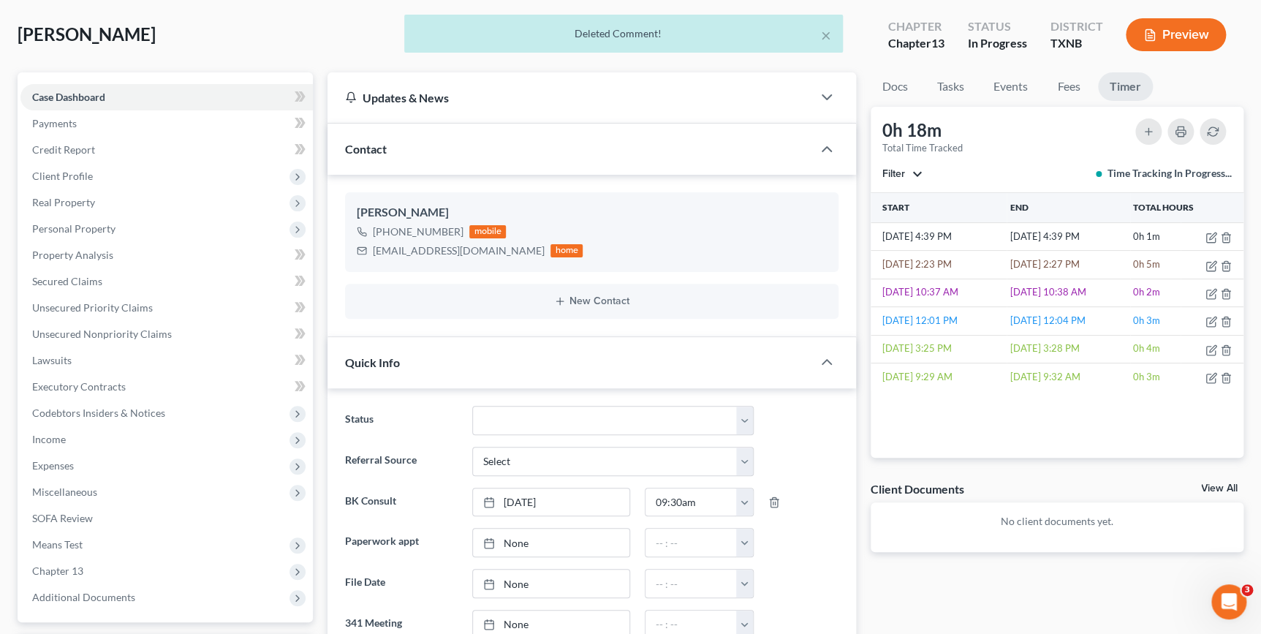
scroll to position [0, 0]
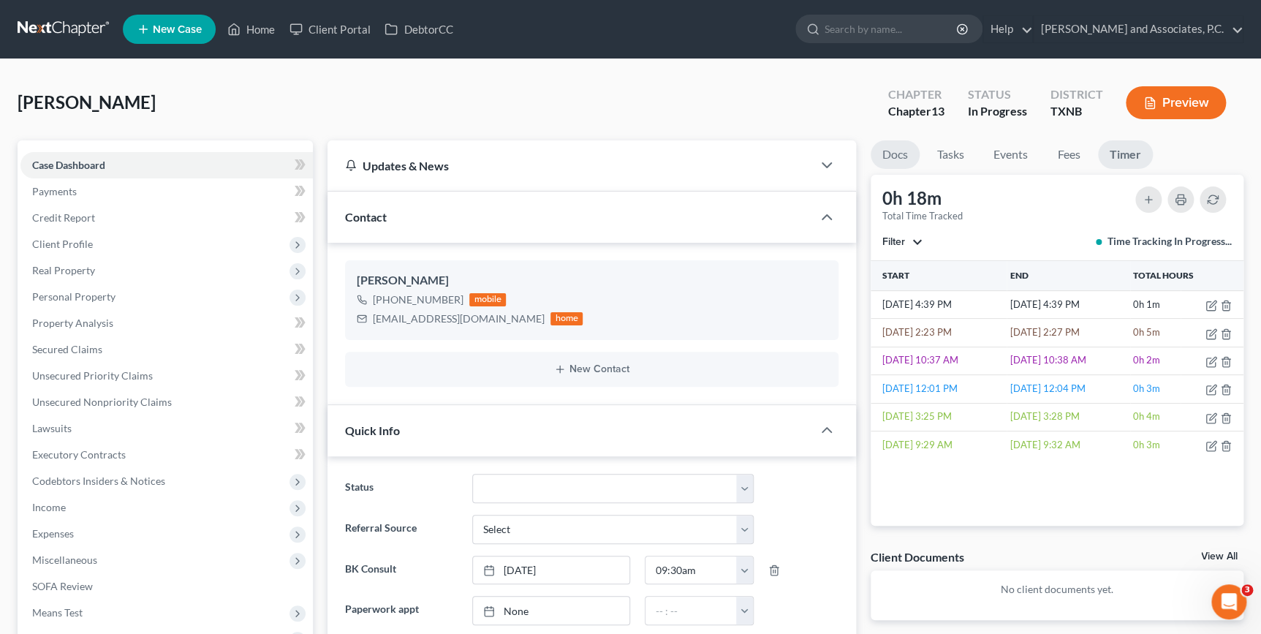
click at [899, 158] on link "Docs" at bounding box center [895, 154] width 49 height 29
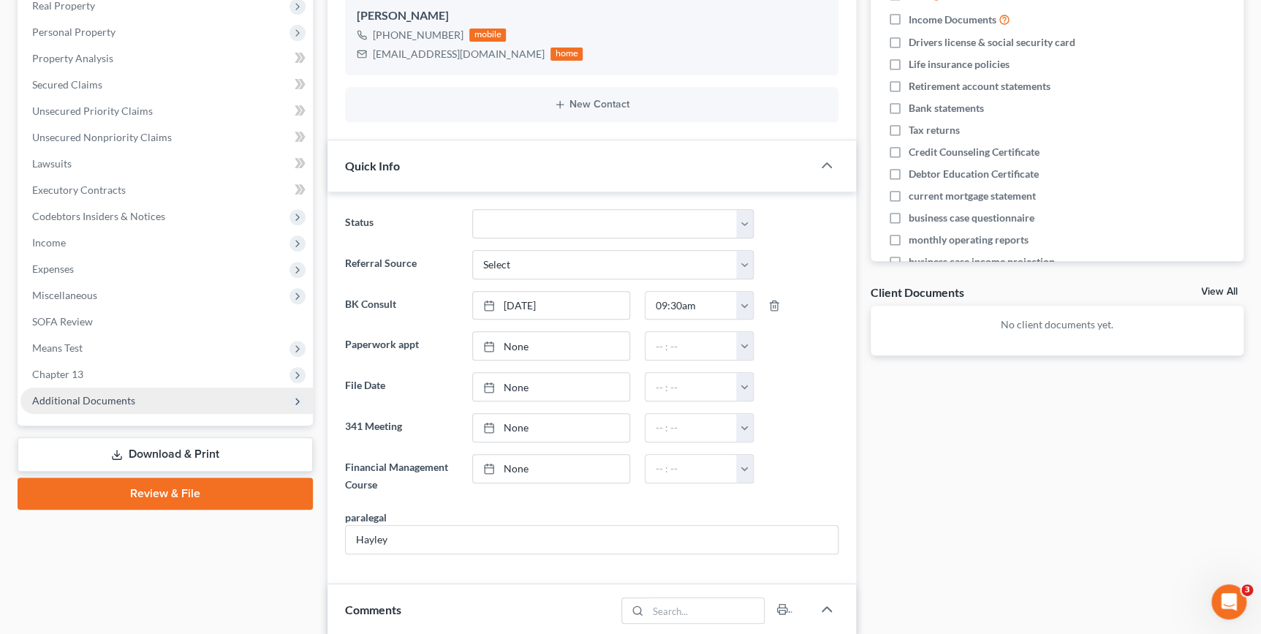
scroll to position [265, 0]
click at [1209, 290] on link "View All" at bounding box center [1219, 291] width 37 height 10
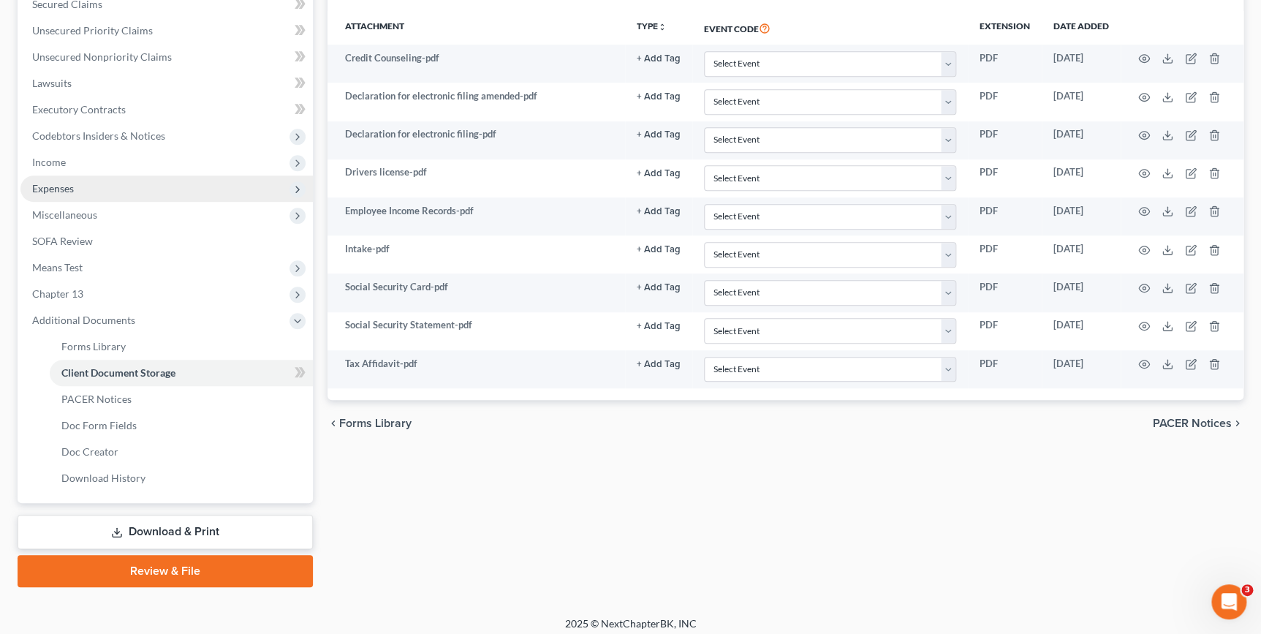
scroll to position [352, 0]
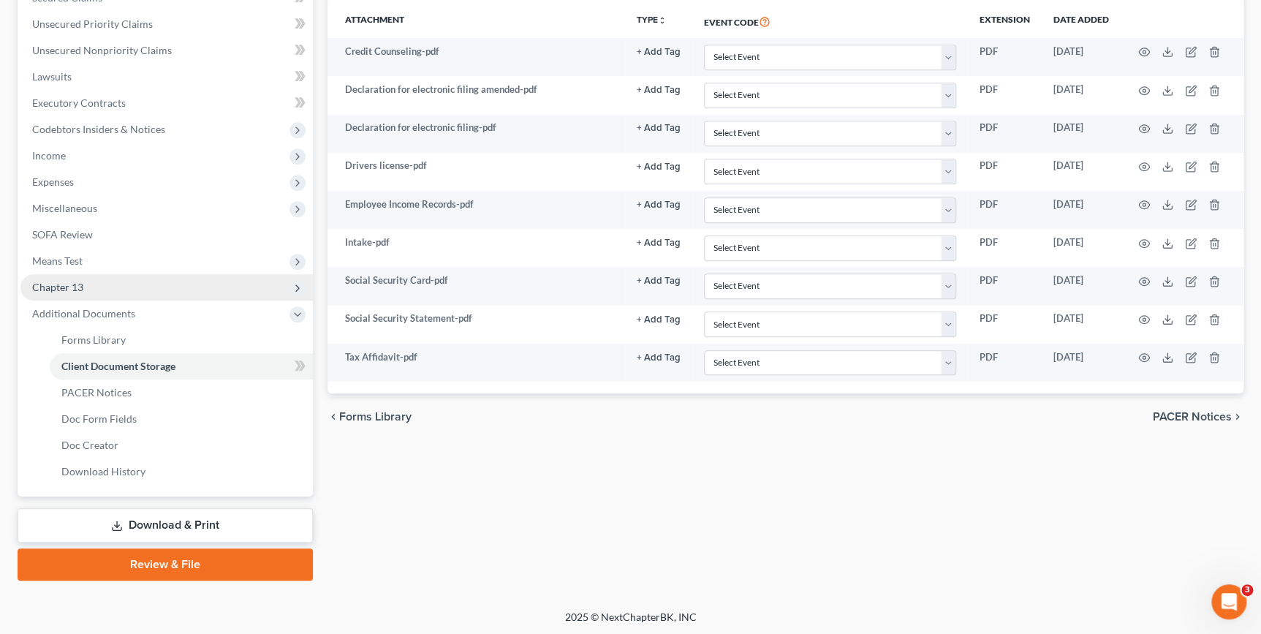
click at [119, 279] on span "Chapter 13" at bounding box center [166, 287] width 292 height 26
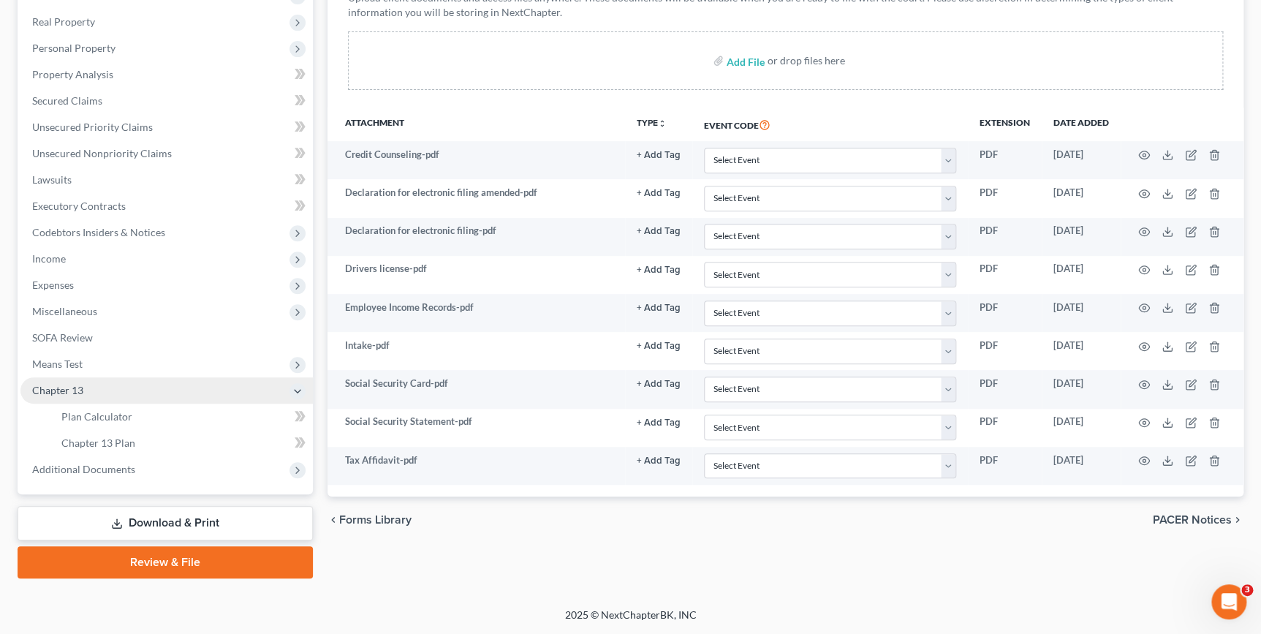
scroll to position [246, 0]
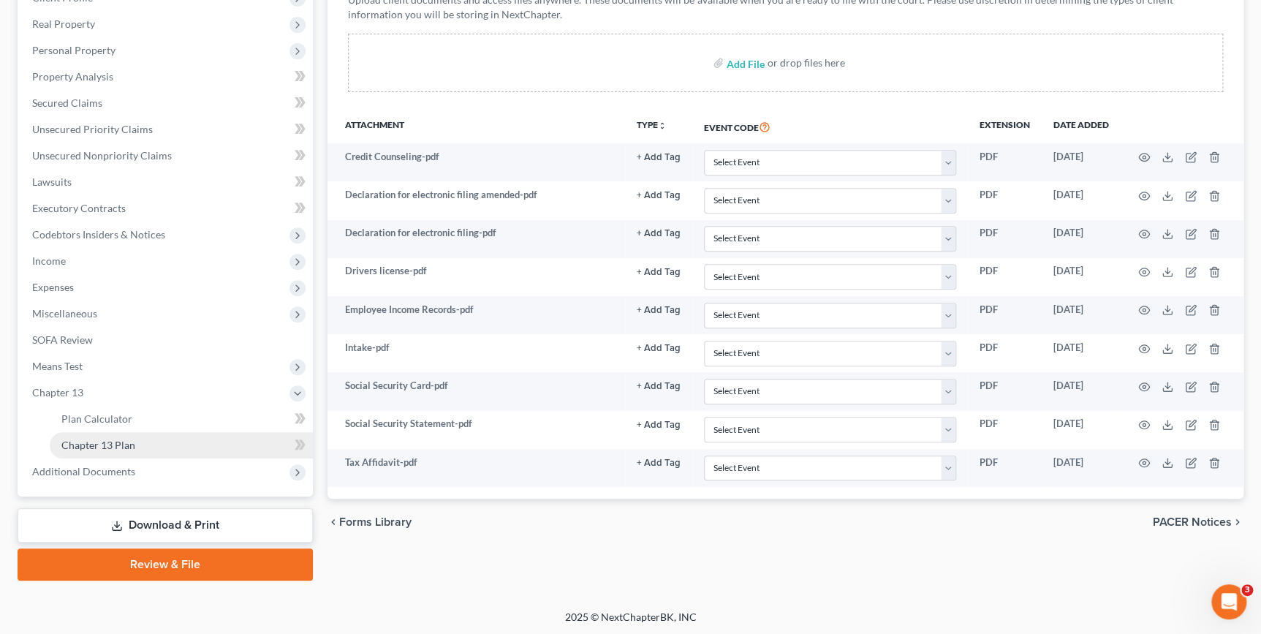
click at [110, 447] on span "Chapter 13 Plan" at bounding box center [98, 445] width 74 height 12
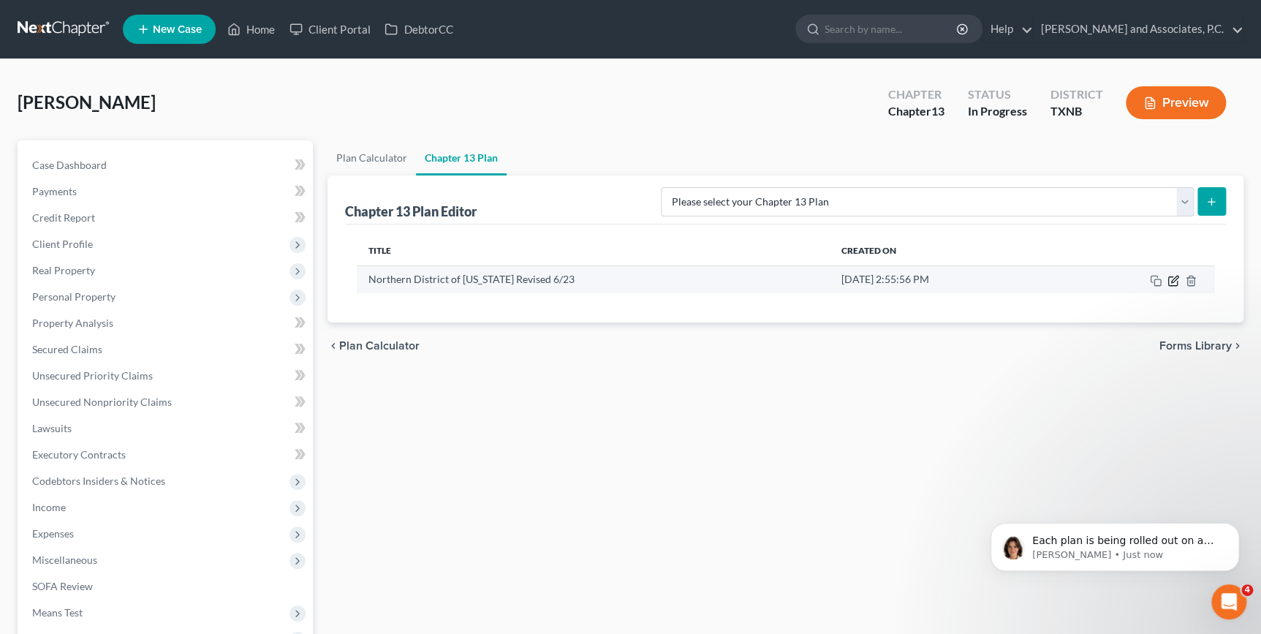
click at [1170, 276] on icon "button" at bounding box center [1172, 280] width 9 height 9
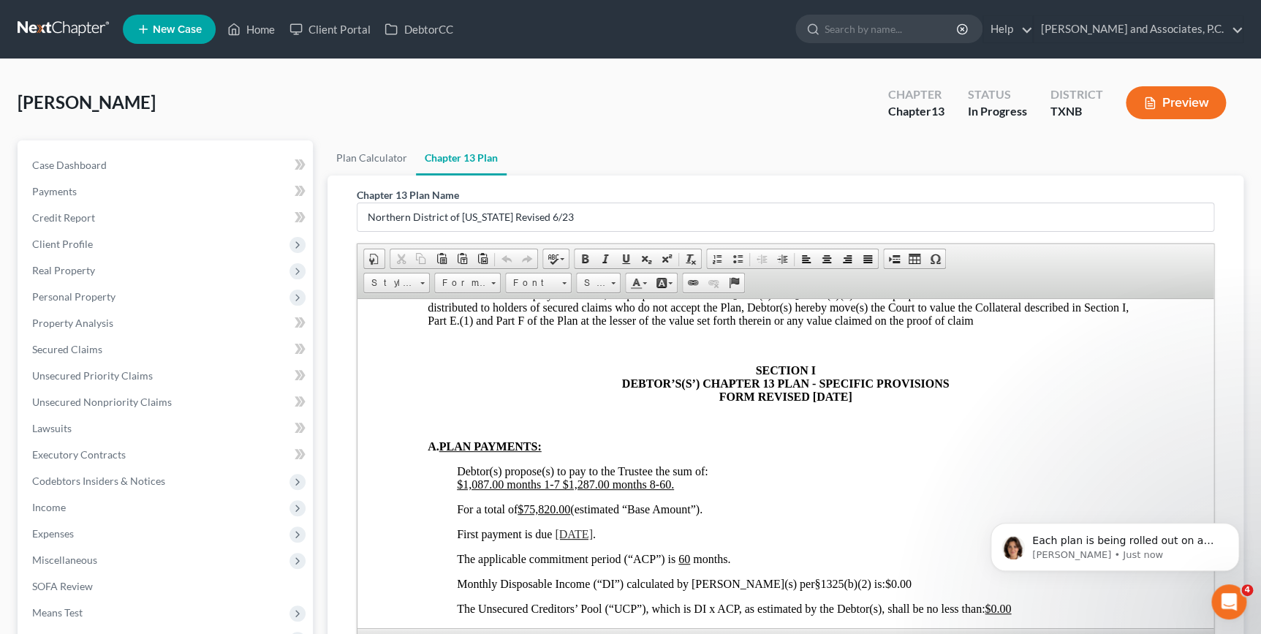
scroll to position [930, 0]
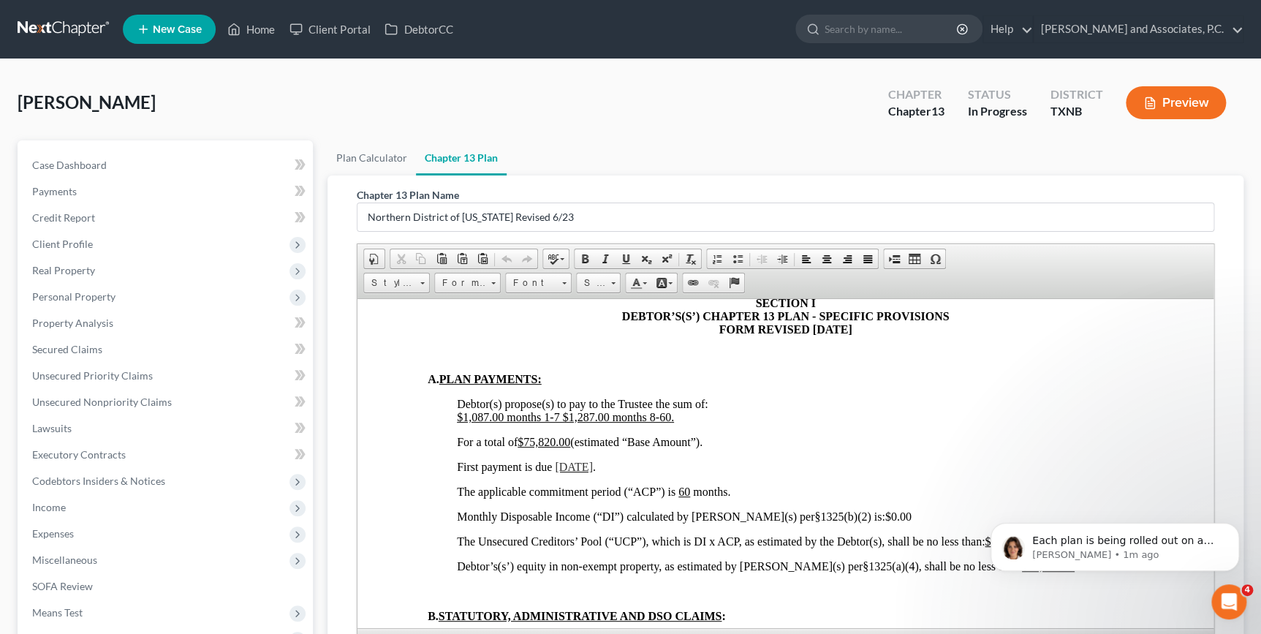
click at [560, 423] on u "$1,087.00 months 1-7 $1,287.00 months 8-60 ." at bounding box center [565, 416] width 217 height 12
click at [656, 423] on u "$1,087.00 months 1-6 $1,287.00 months 8-60 ." at bounding box center [564, 416] width 214 height 12
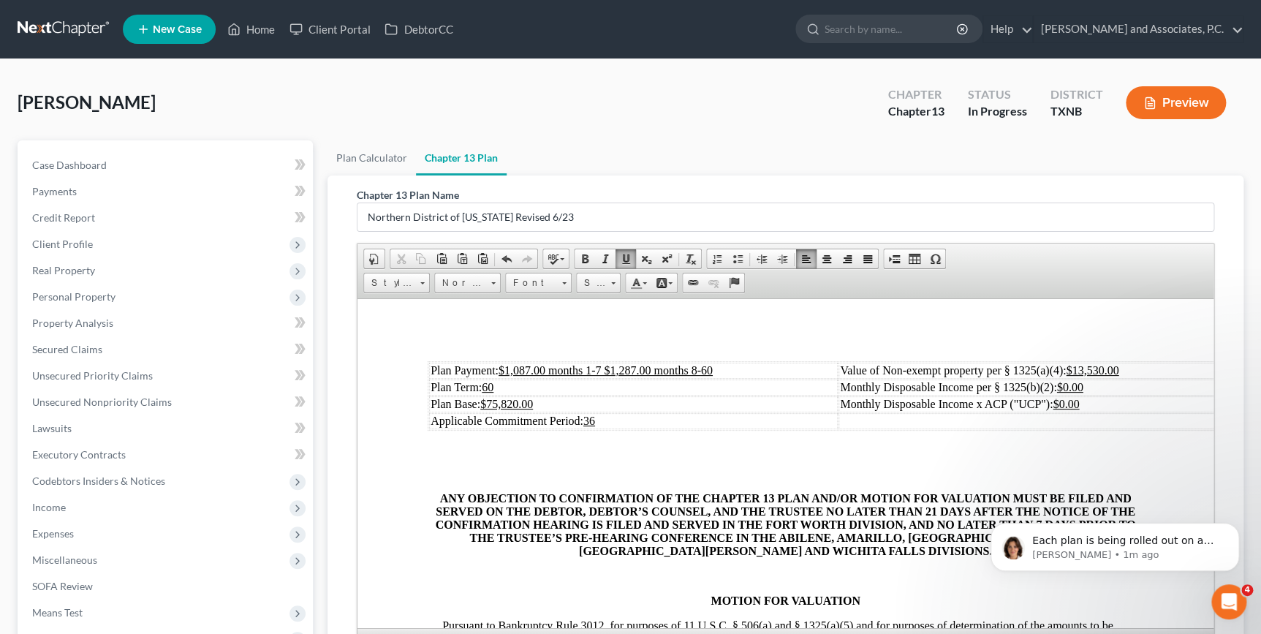
scroll to position [465, 0]
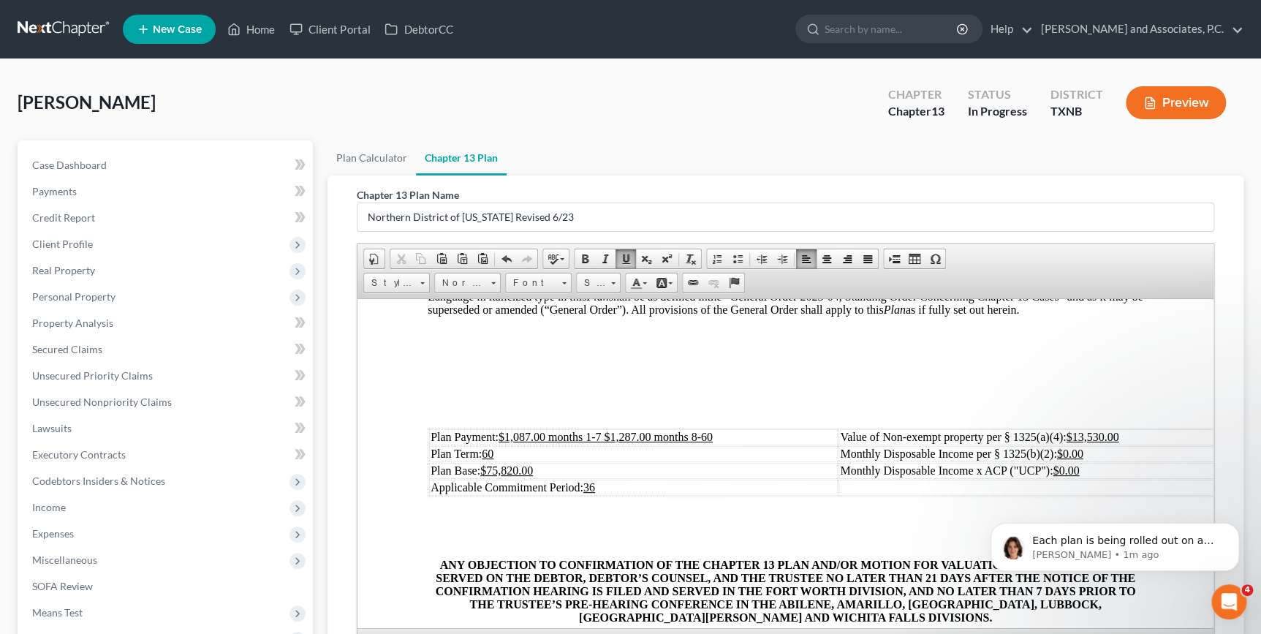
click at [603, 442] on u "$1,087.00 months 1-7 $1,287.00 months 8-60" at bounding box center [606, 436] width 214 height 12
click at [698, 442] on u "$1,087.00 months 1-6 $1,287.00 months 8-60" at bounding box center [606, 436] width 214 height 12
drag, startPoint x: 542, startPoint y: 486, endPoint x: 492, endPoint y: 488, distance: 49.8
click at [492, 478] on td "Plan Base: $75,820.00" at bounding box center [633, 470] width 409 height 16
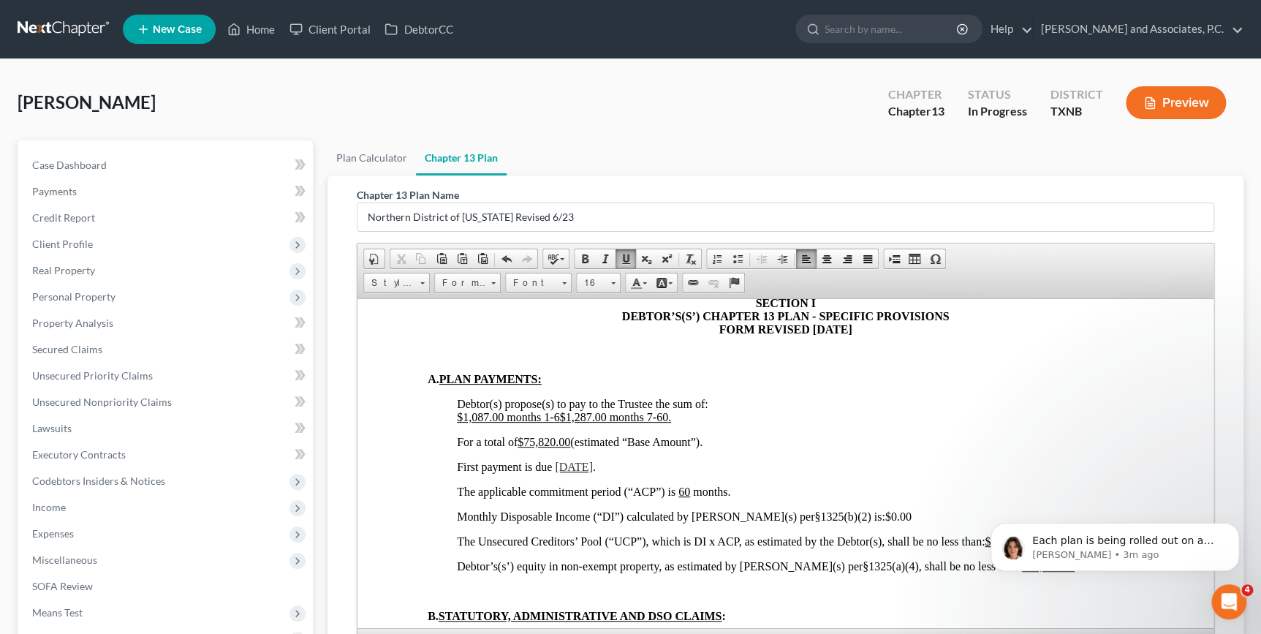
scroll to position [997, 0]
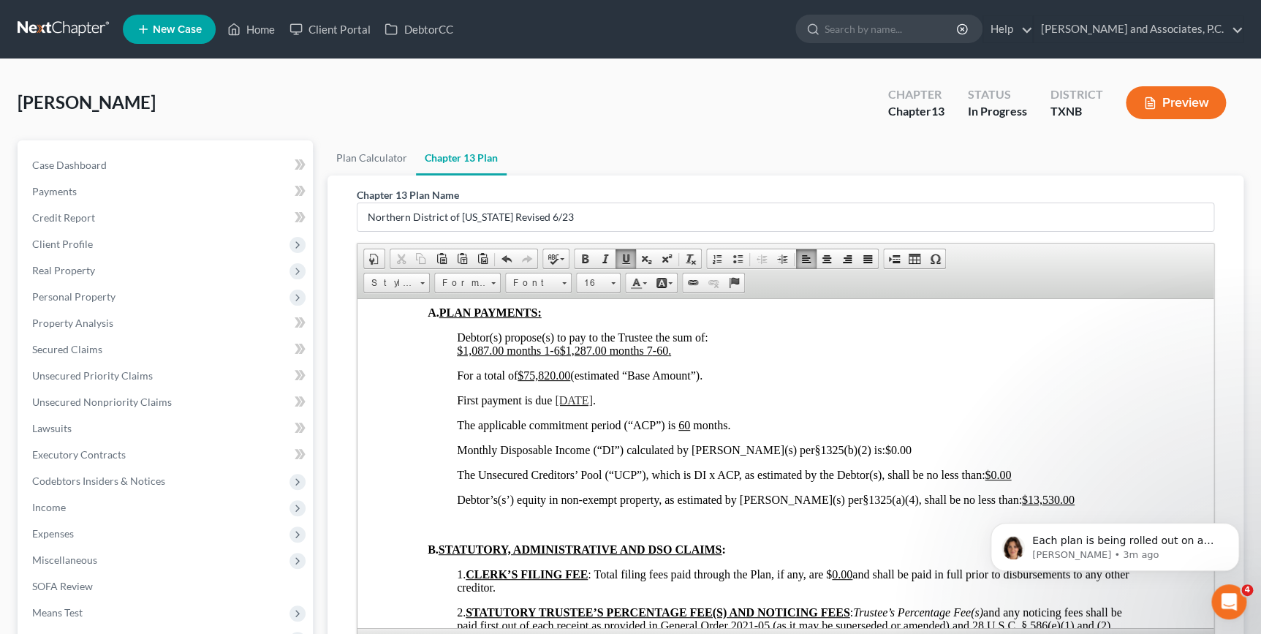
click at [573, 381] on span "For a total of $75,820.00 (estimated “Base Amount”)." at bounding box center [580, 375] width 246 height 12
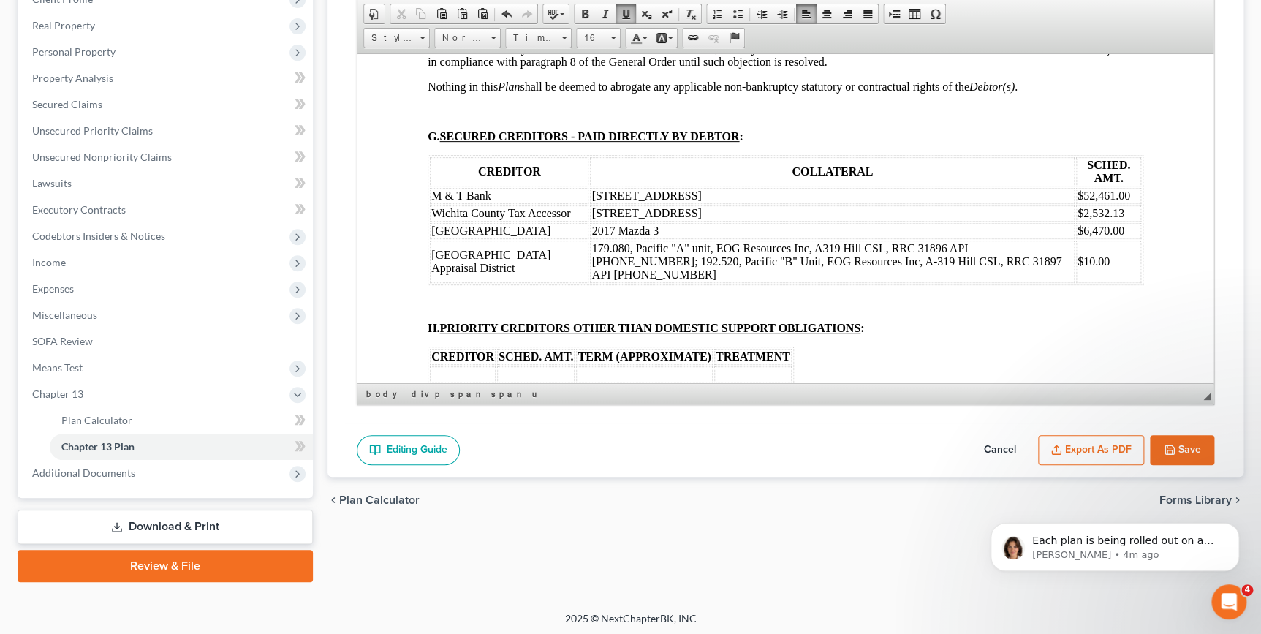
scroll to position [246, 0]
click at [1181, 444] on button "Save" at bounding box center [1182, 449] width 64 height 31
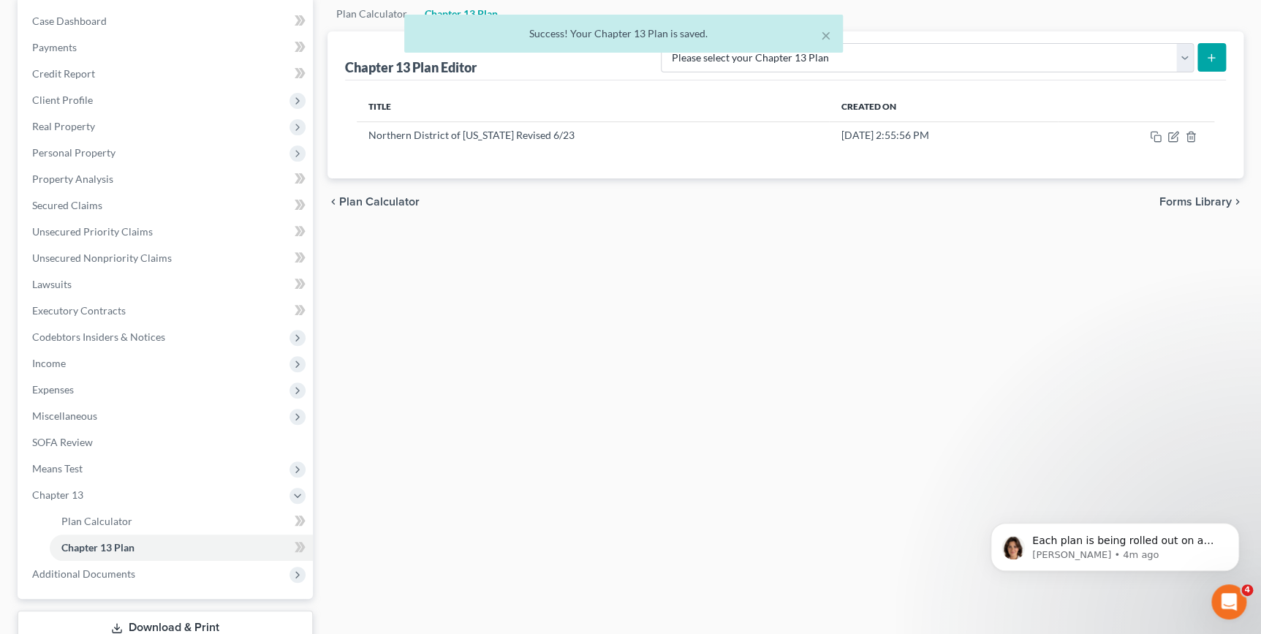
scroll to position [0, 0]
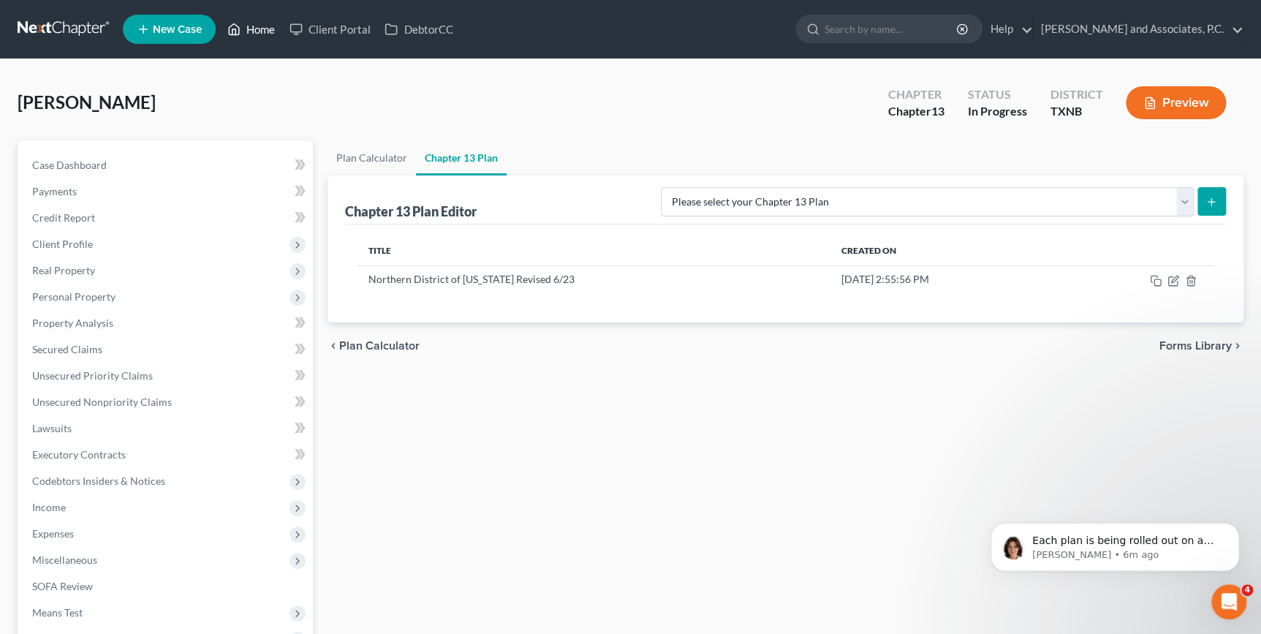
click at [264, 20] on link "Home" at bounding box center [251, 29] width 62 height 26
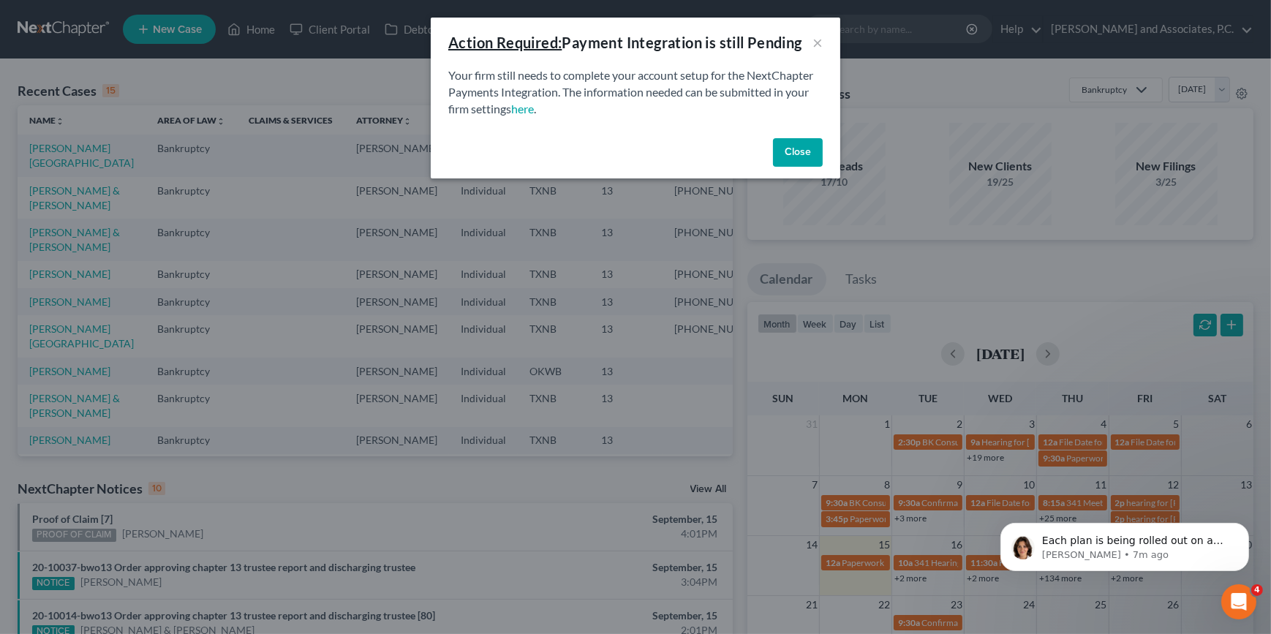
click at [796, 156] on button "Close" at bounding box center [798, 152] width 50 height 29
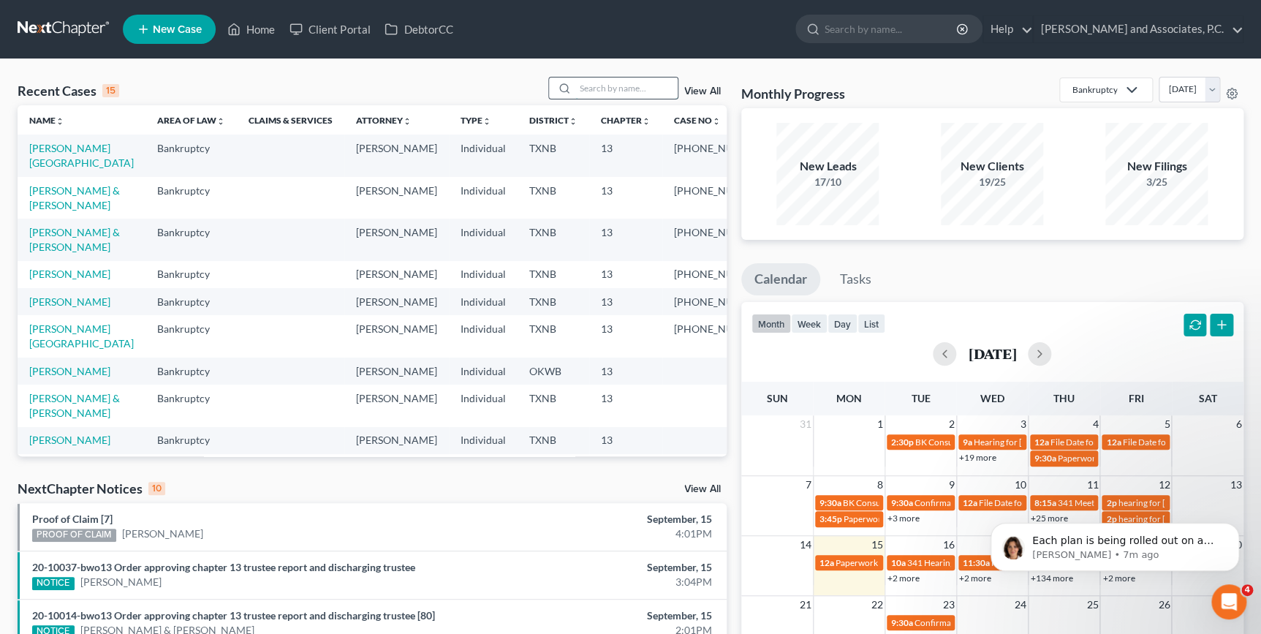
click at [615, 85] on input "search" at bounding box center [626, 88] width 102 height 21
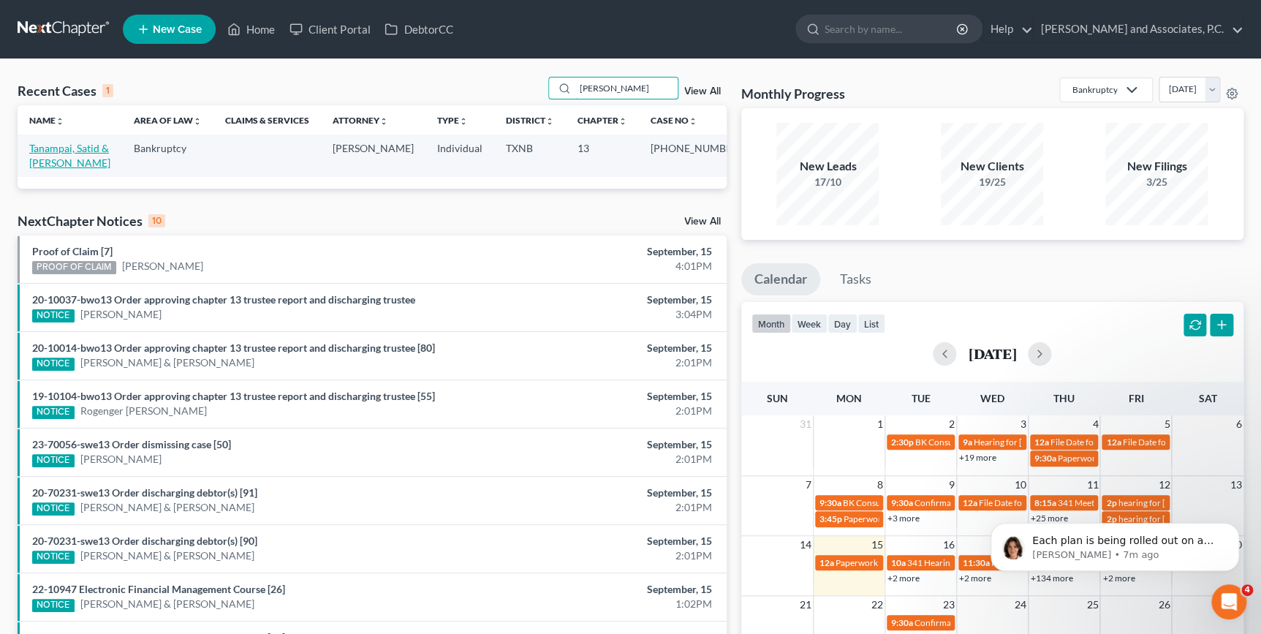
type input "[PERSON_NAME]"
click at [62, 148] on link "Tanampai, Satid & [PERSON_NAME]" at bounding box center [69, 155] width 81 height 27
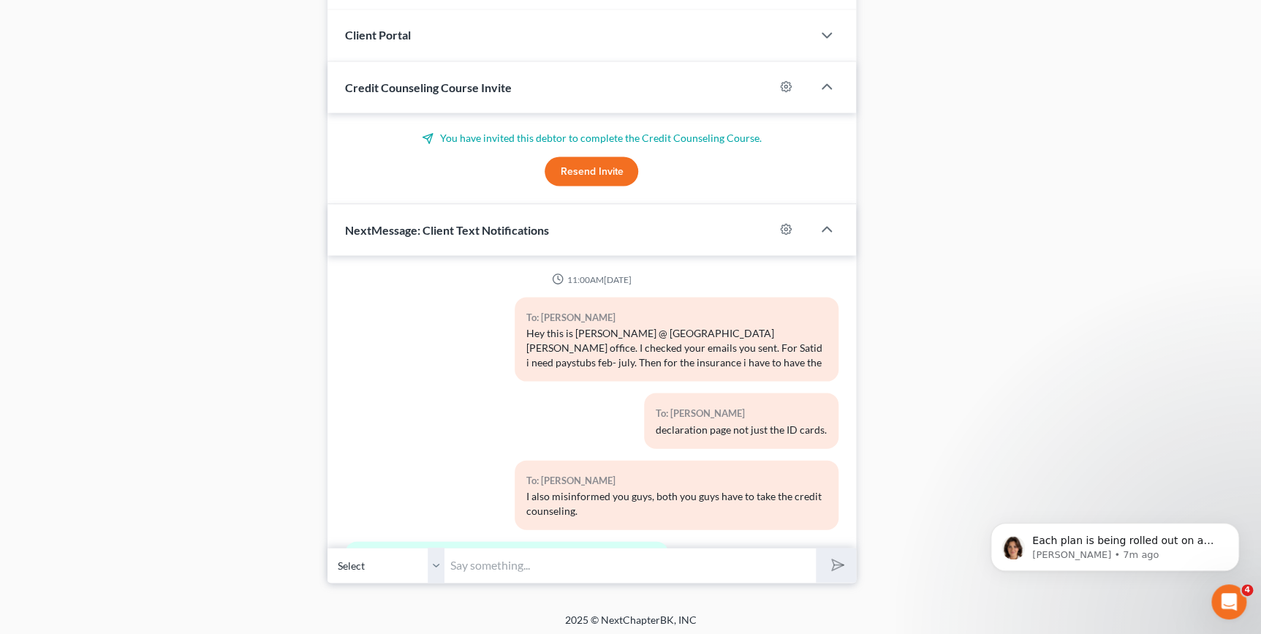
scroll to position [9622, 0]
